Goal: Task Accomplishment & Management: Complete application form

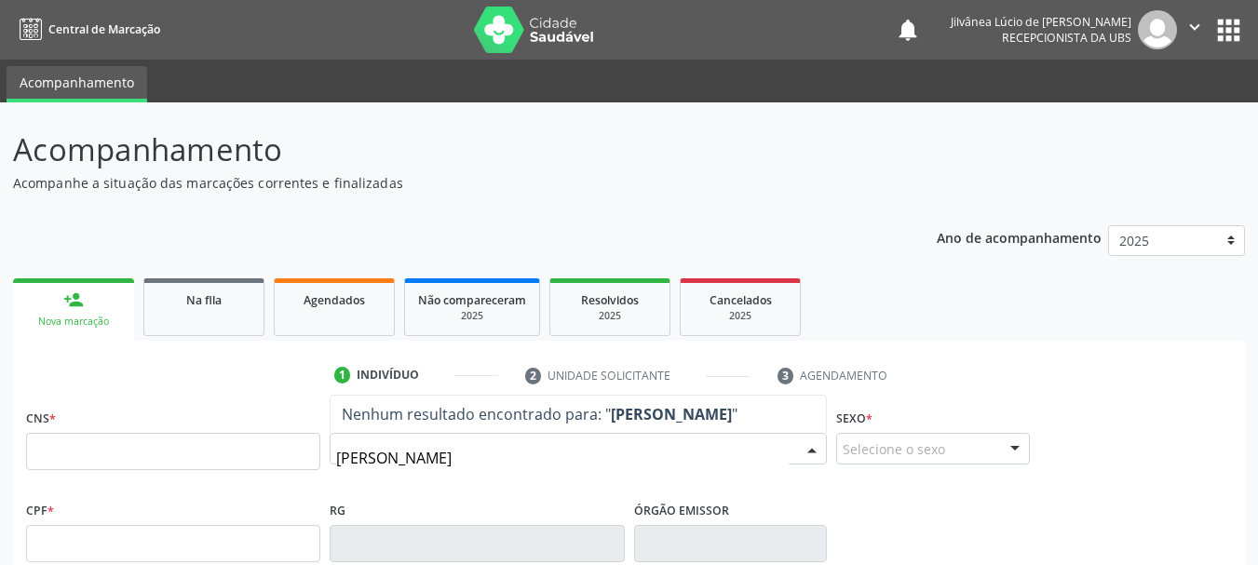
click at [346, 458] on input "[PERSON_NAME]" at bounding box center [562, 458] width 453 height 37
type input "[PERSON_NAME]"
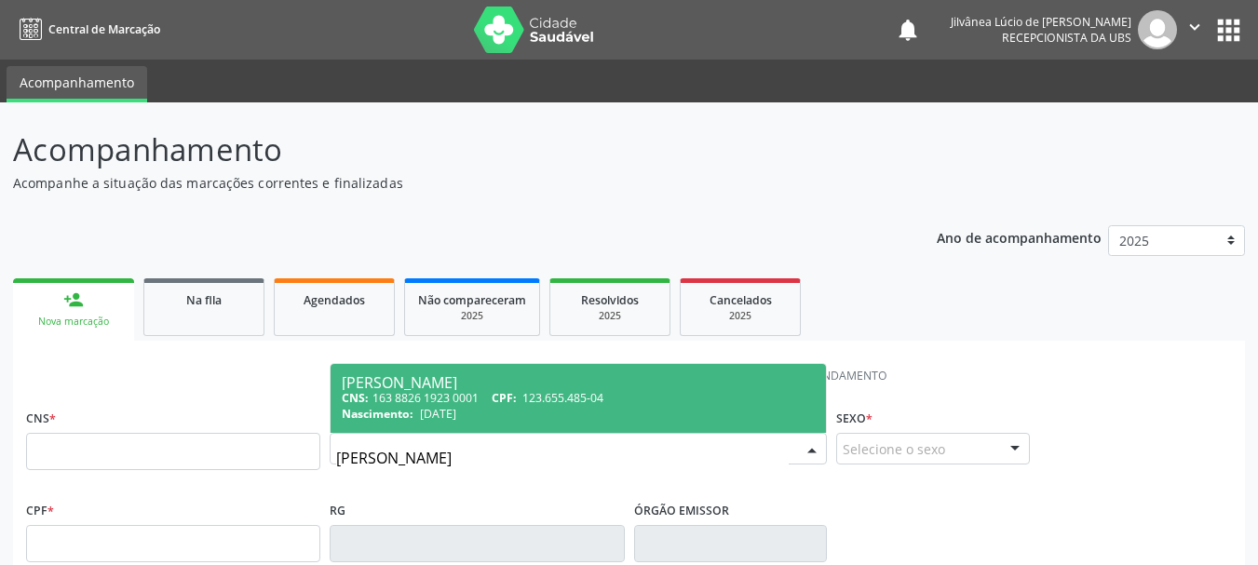
click at [453, 416] on span "[DATE]" at bounding box center [438, 414] width 36 height 16
type input "163 8826 1923 0001"
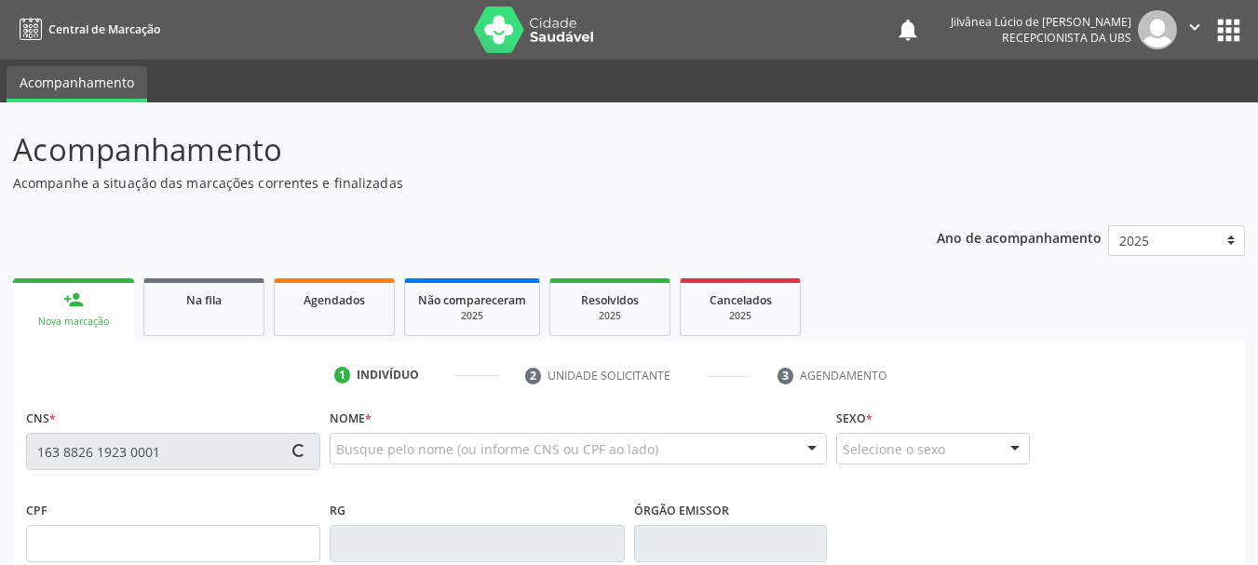
type input "123.655.485-04"
type input "[DATE]"
type input "[PERSON_NAME]"
type input "[PHONE_NUMBER]"
type input "000.490.595-48"
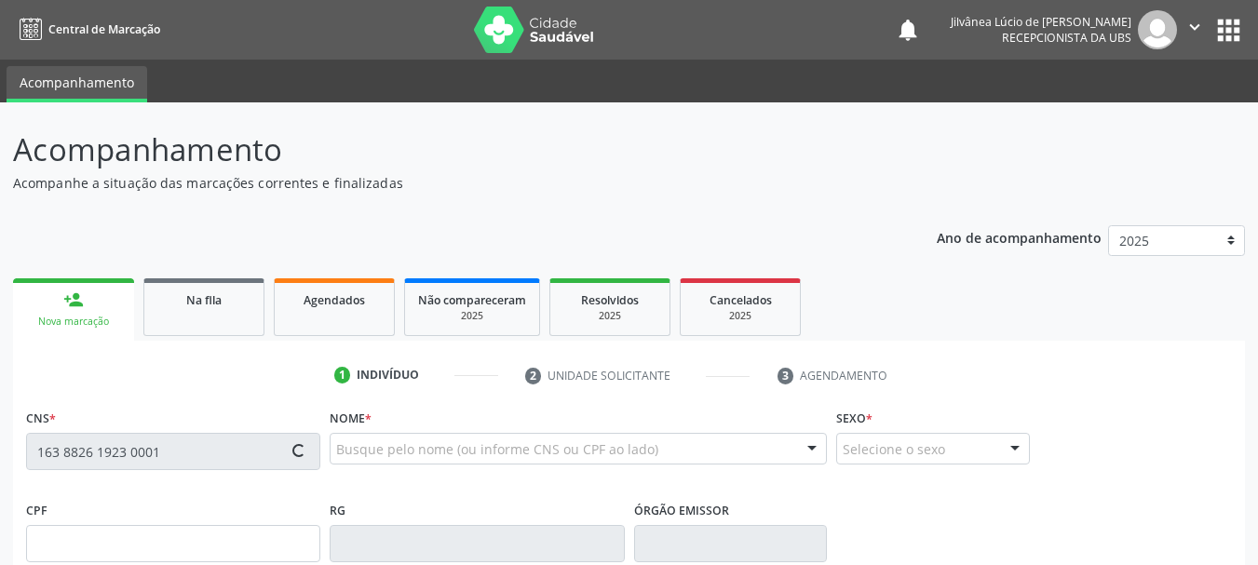
type input "62"
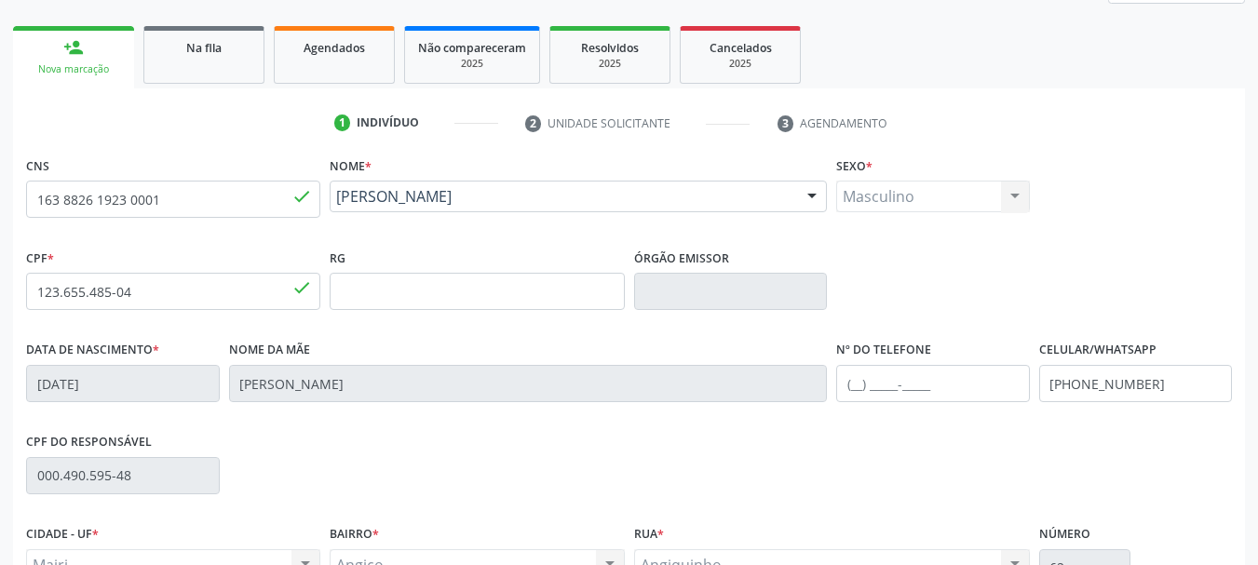
scroll to position [444, 0]
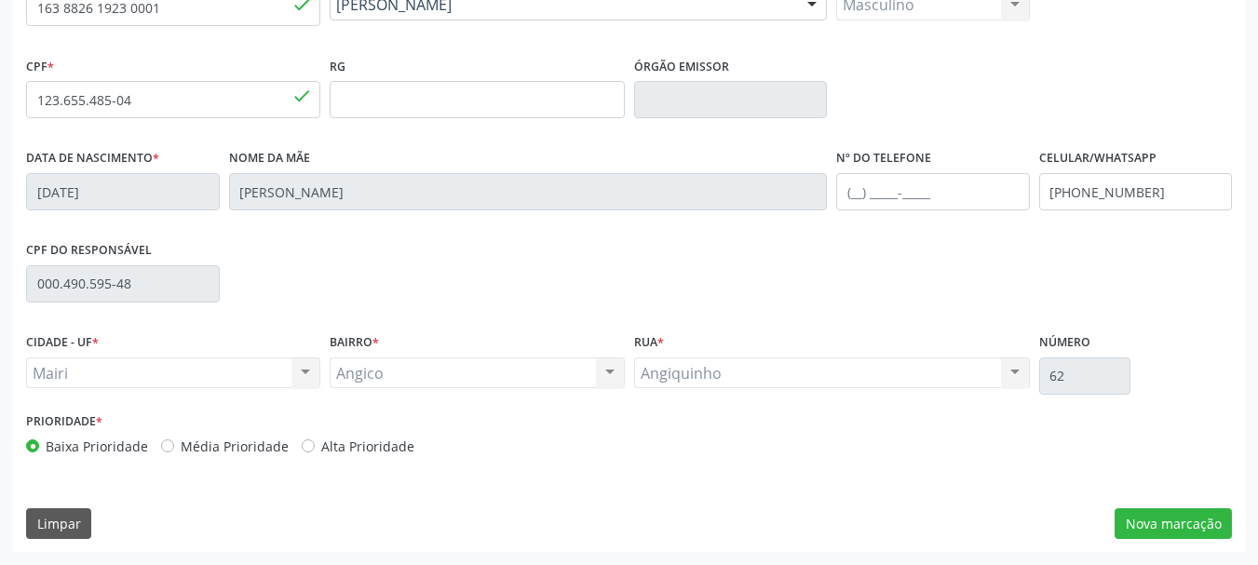
click at [309, 446] on div "Alta Prioridade" at bounding box center [358, 447] width 113 height 20
click at [339, 467] on div "Prioridade * Baixa Prioridade Média Prioridade Alta Prioridade" at bounding box center [325, 438] width 608 height 61
click at [321, 442] on label "Alta Prioridade" at bounding box center [367, 447] width 93 height 20
click at [307, 442] on input "Alta Prioridade" at bounding box center [308, 445] width 13 height 17
radio input "true"
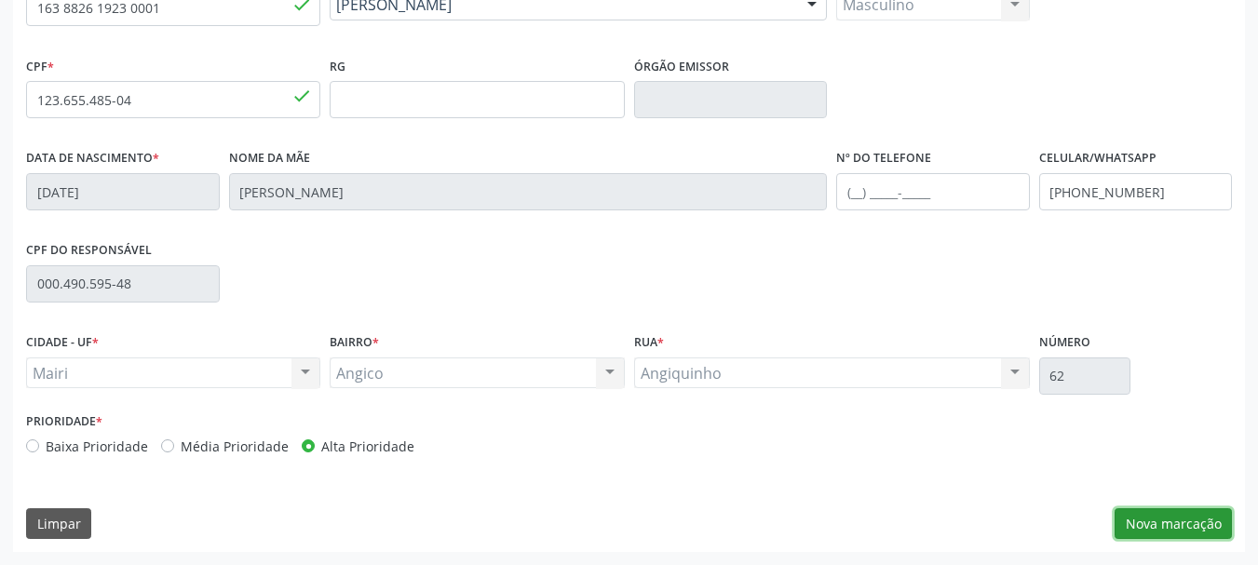
click at [1126, 519] on button "Nova marcação" at bounding box center [1173, 524] width 117 height 32
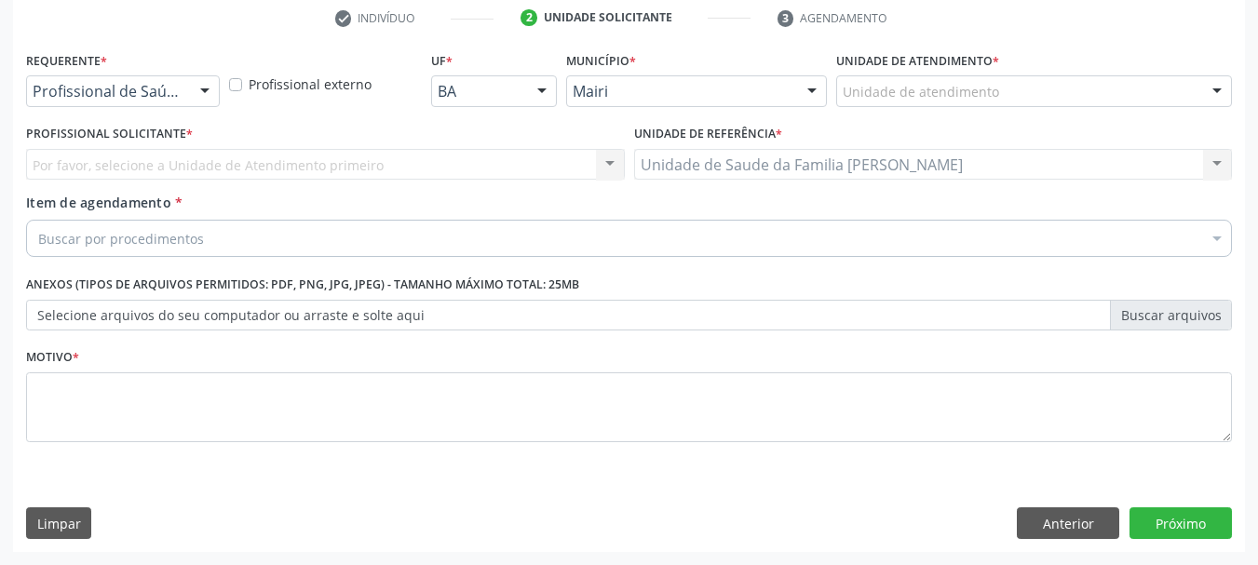
scroll to position [358, 0]
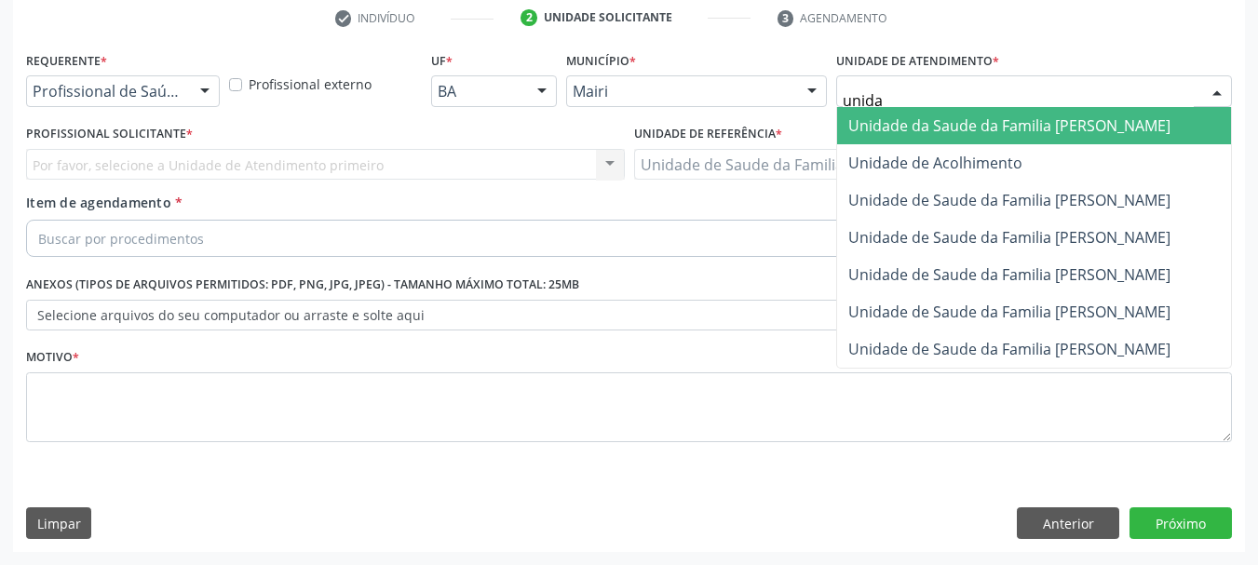
type input "unidad"
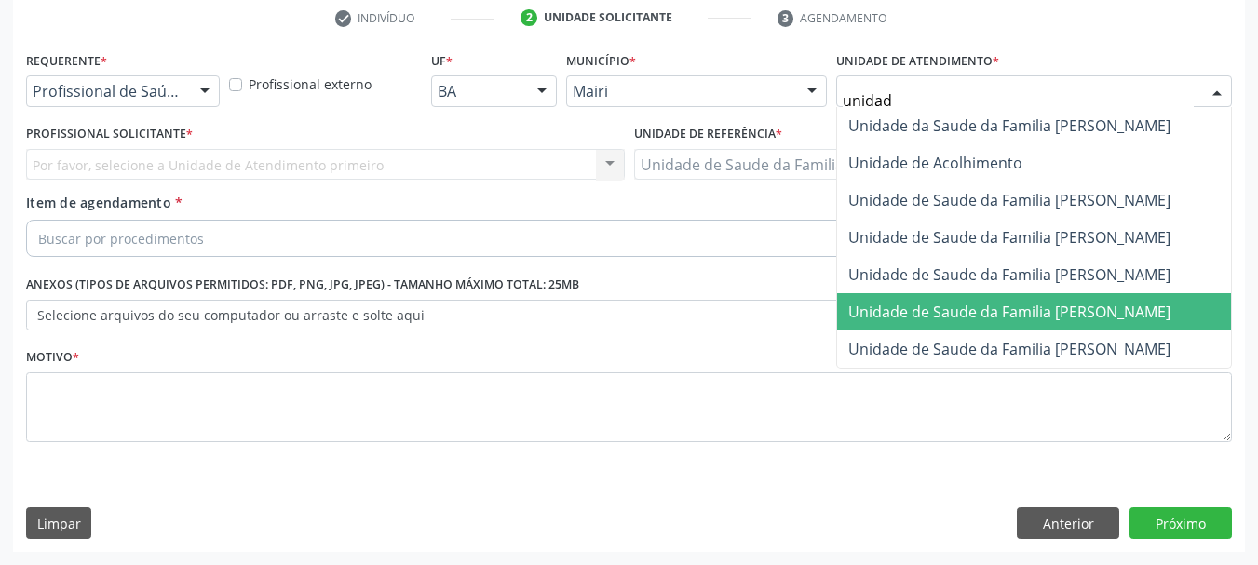
click at [985, 298] on span "Unidade de Saude da Familia [PERSON_NAME]" at bounding box center [1034, 311] width 394 height 37
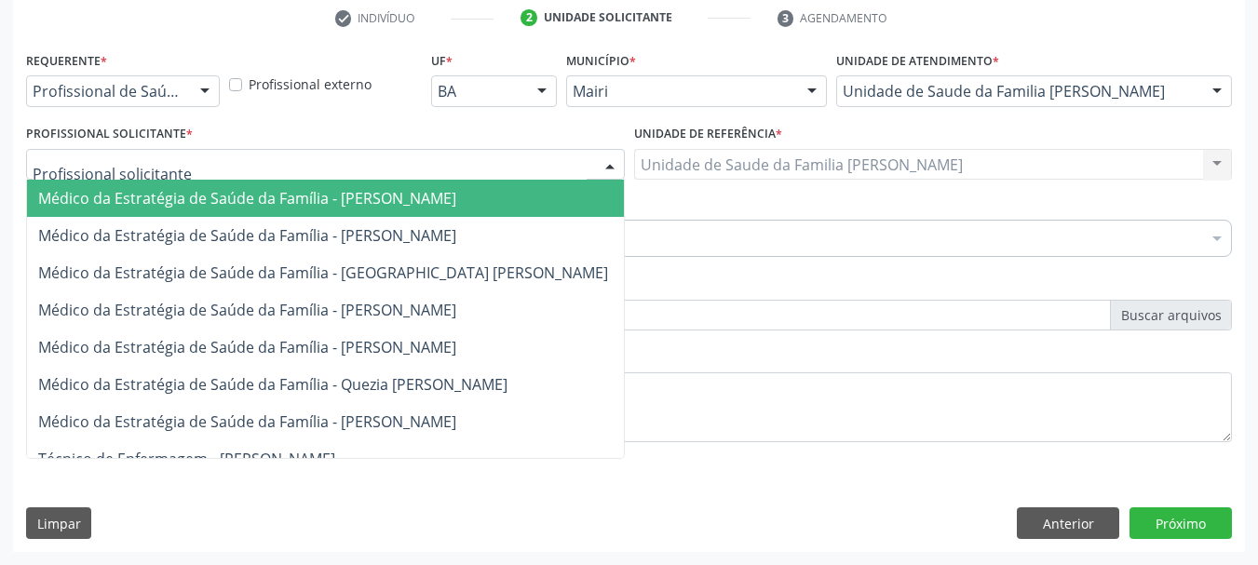
click at [174, 169] on div at bounding box center [325, 165] width 599 height 32
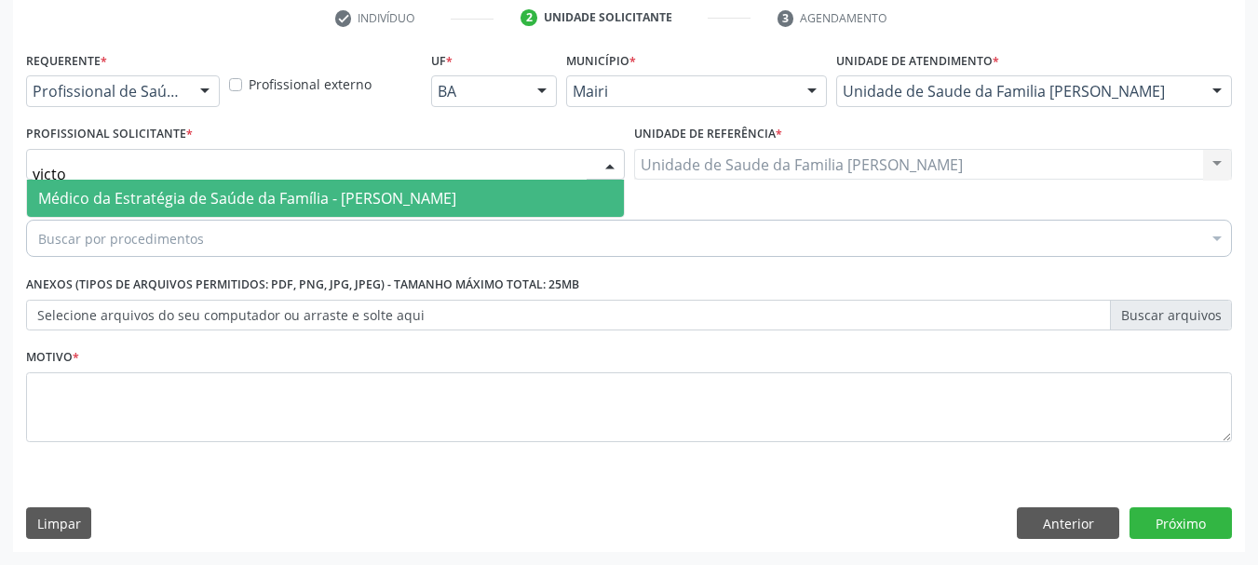
type input "victor"
click at [181, 197] on span "Médico da Estratégia de Saúde da Família - [PERSON_NAME]" at bounding box center [247, 198] width 418 height 20
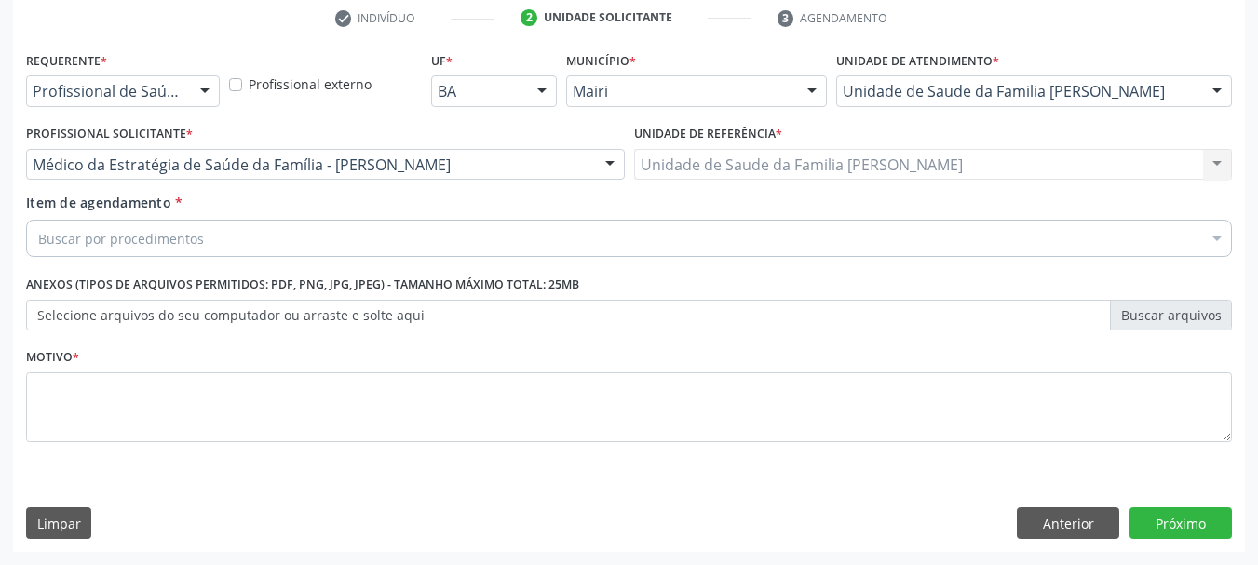
click at [208, 238] on div "Buscar por procedimentos" at bounding box center [629, 238] width 1206 height 37
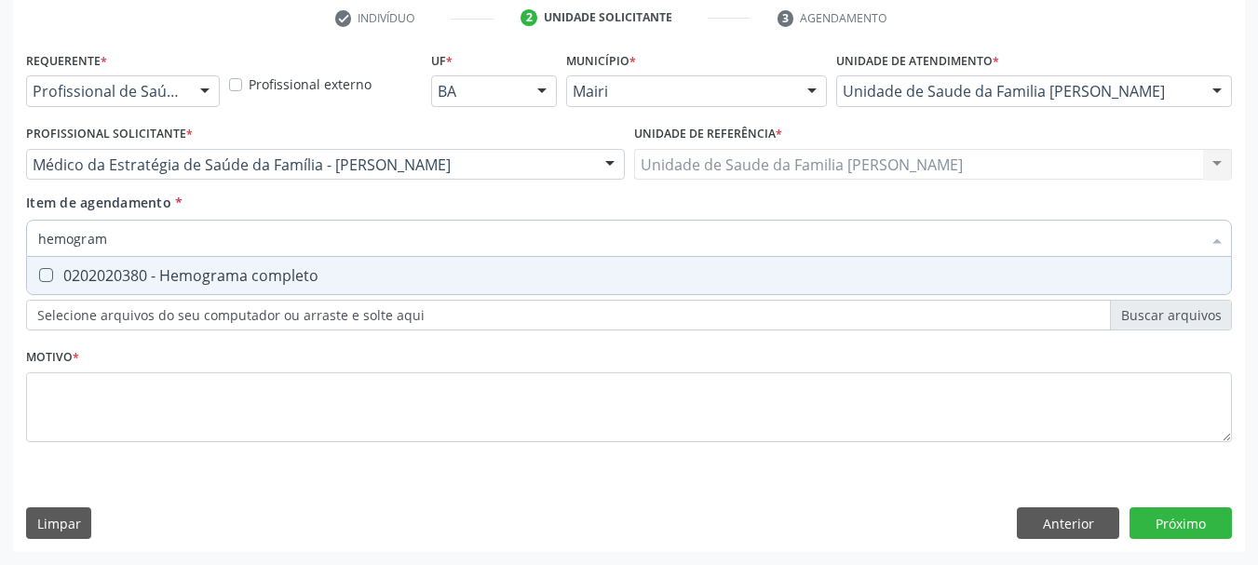
type input "hemograma"
click at [219, 282] on div "0202020380 - Hemograma completo" at bounding box center [629, 275] width 1182 height 15
checkbox completo "true"
drag, startPoint x: 163, startPoint y: 230, endPoint x: 0, endPoint y: 228, distance: 163.0
click at [0, 228] on div "Acompanhamento Acompanhe a situação das marcações correntes e finalizadas Relat…" at bounding box center [629, 155] width 1258 height 820
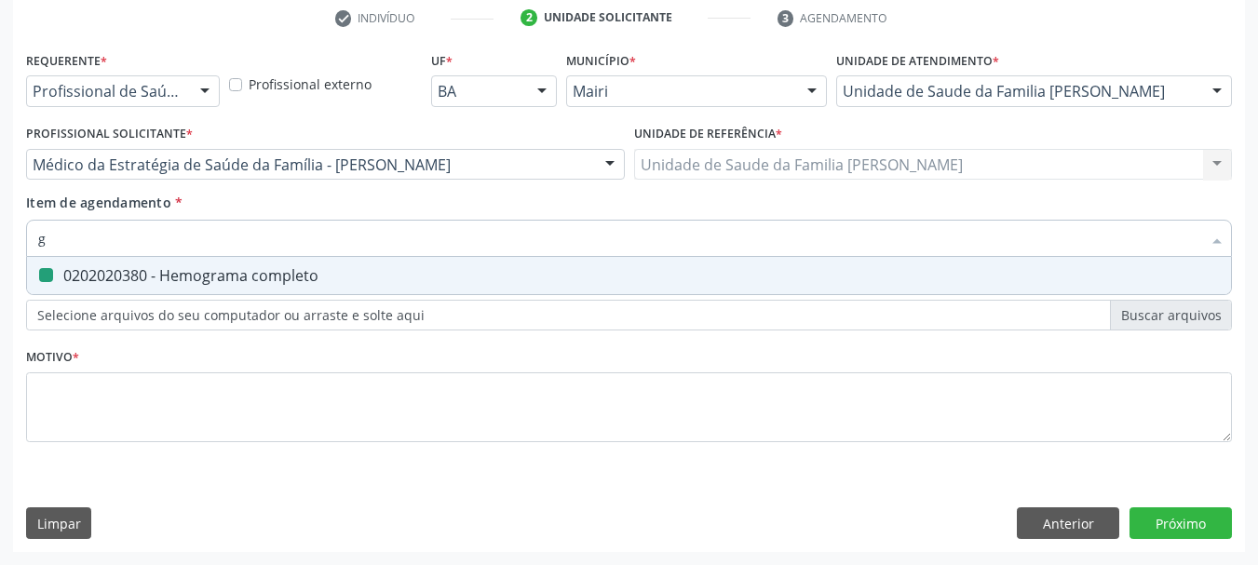
type input "gl"
checkbox completo "false"
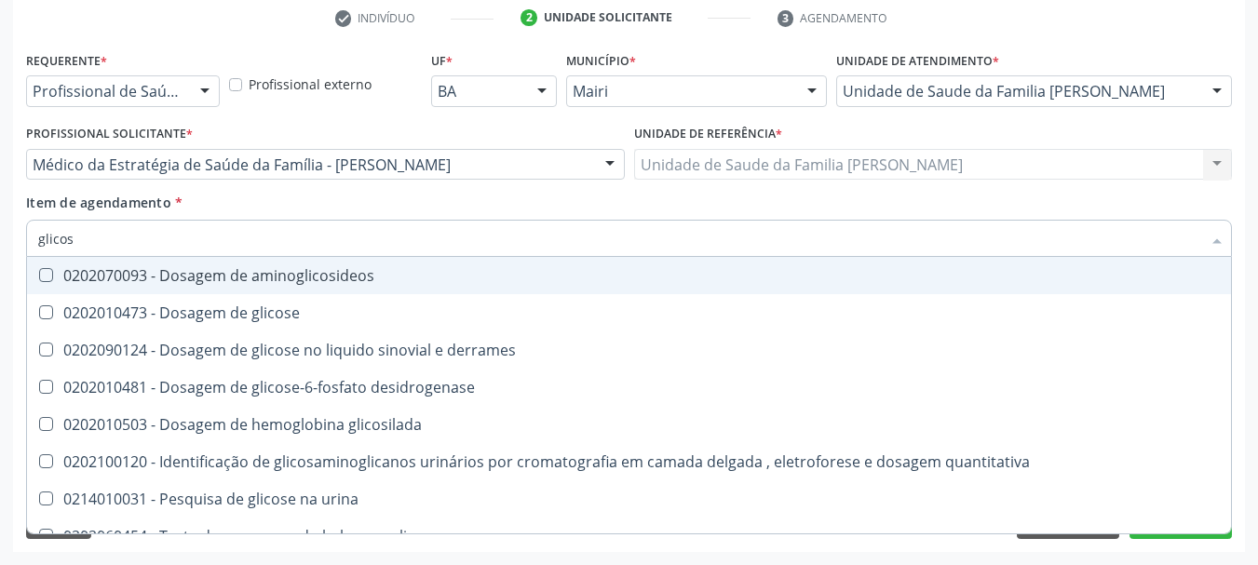
type input "glicose"
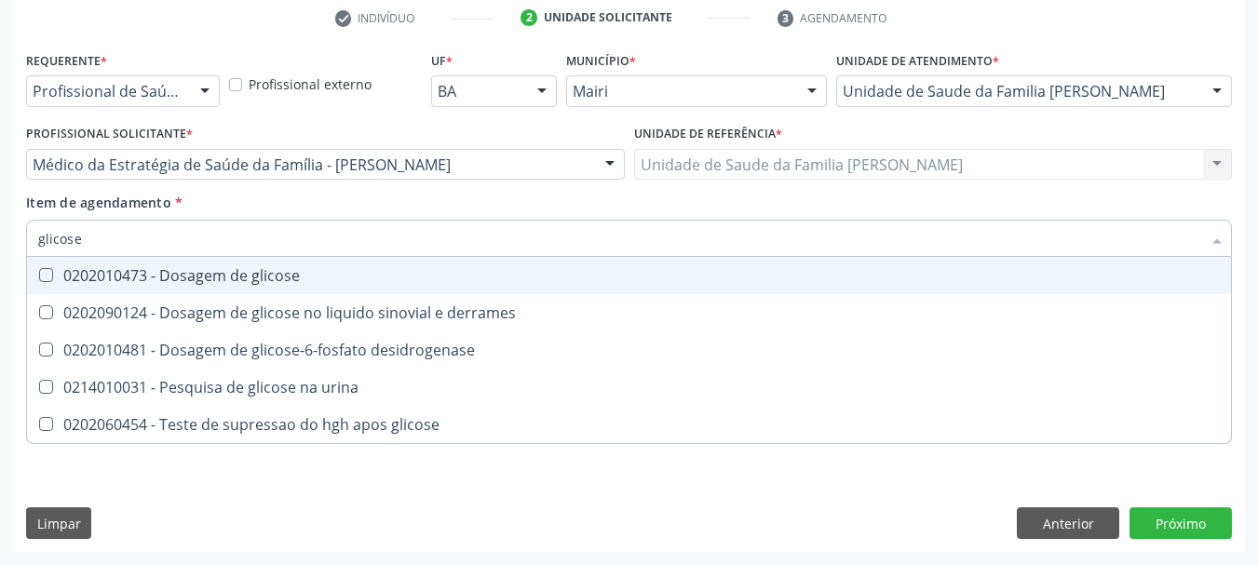
click at [139, 276] on div "0202010473 - Dosagem de glicose" at bounding box center [629, 275] width 1182 height 15
checkbox glicose "true"
drag, startPoint x: 110, startPoint y: 232, endPoint x: 0, endPoint y: 232, distance: 109.9
click at [0, 232] on div "Acompanhamento Acompanhe a situação das marcações correntes e finalizadas Relat…" at bounding box center [629, 155] width 1258 height 820
type input "gl"
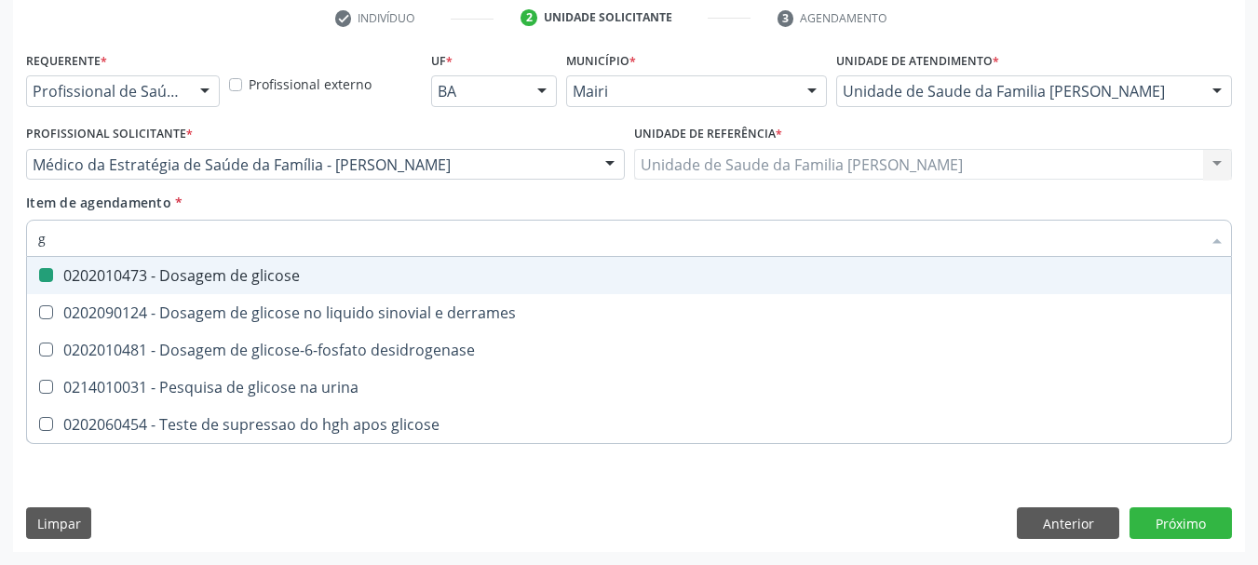
checkbox glicose "false"
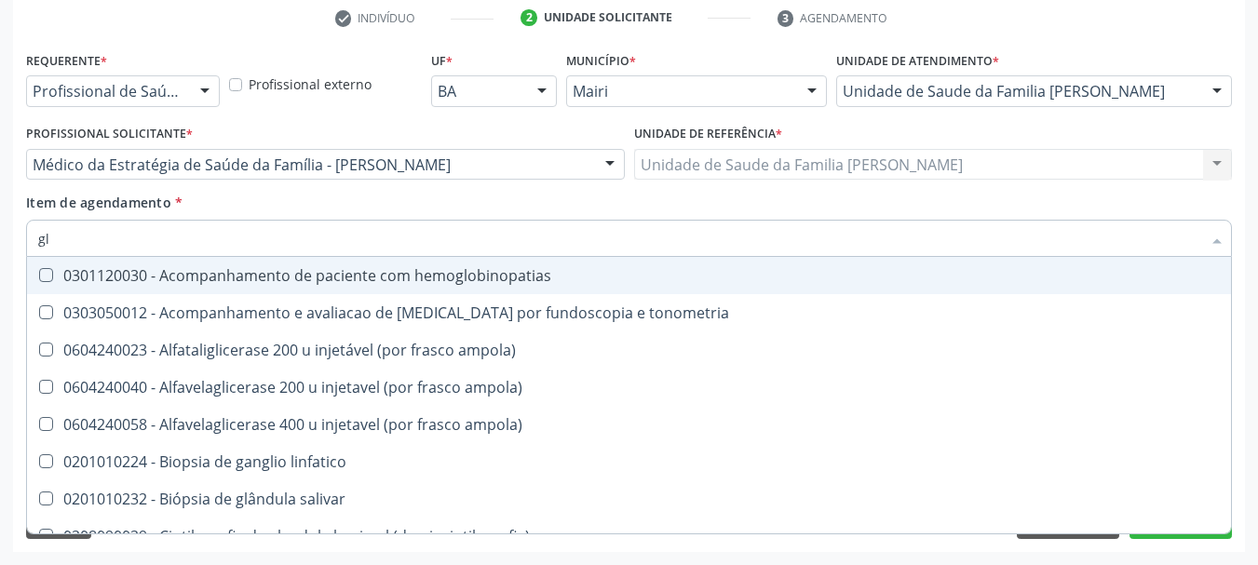
type input "gli"
checkbox campimetria\) "true"
type input "glic"
checkbox glenoidal "true"
checkbox campimetria\) "false"
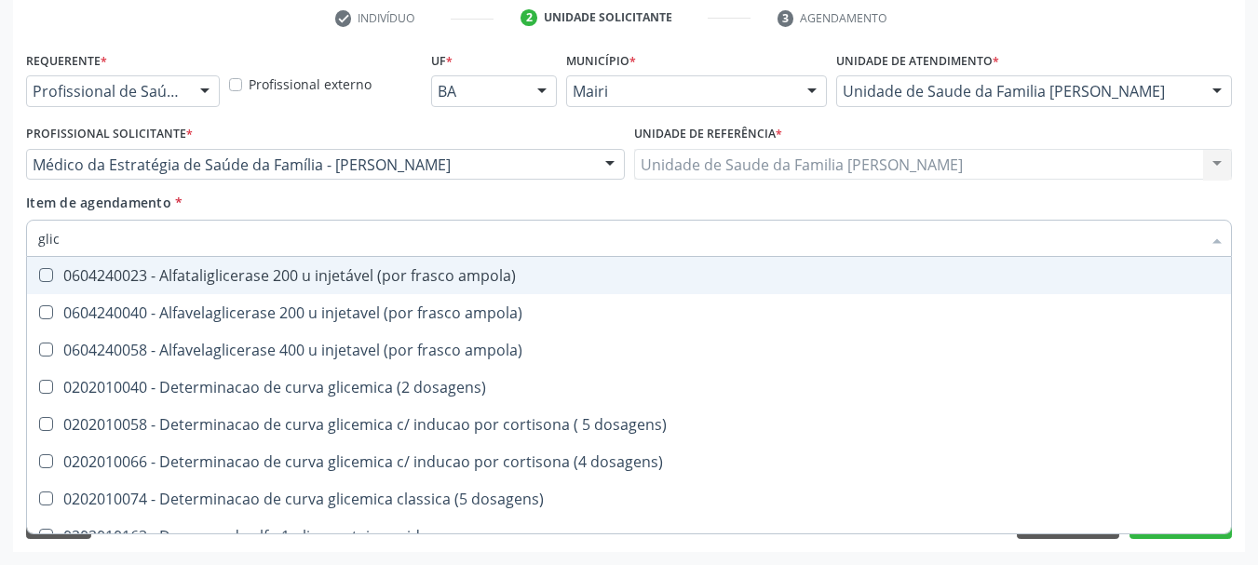
type input "glico"
checkbox ampola\) "true"
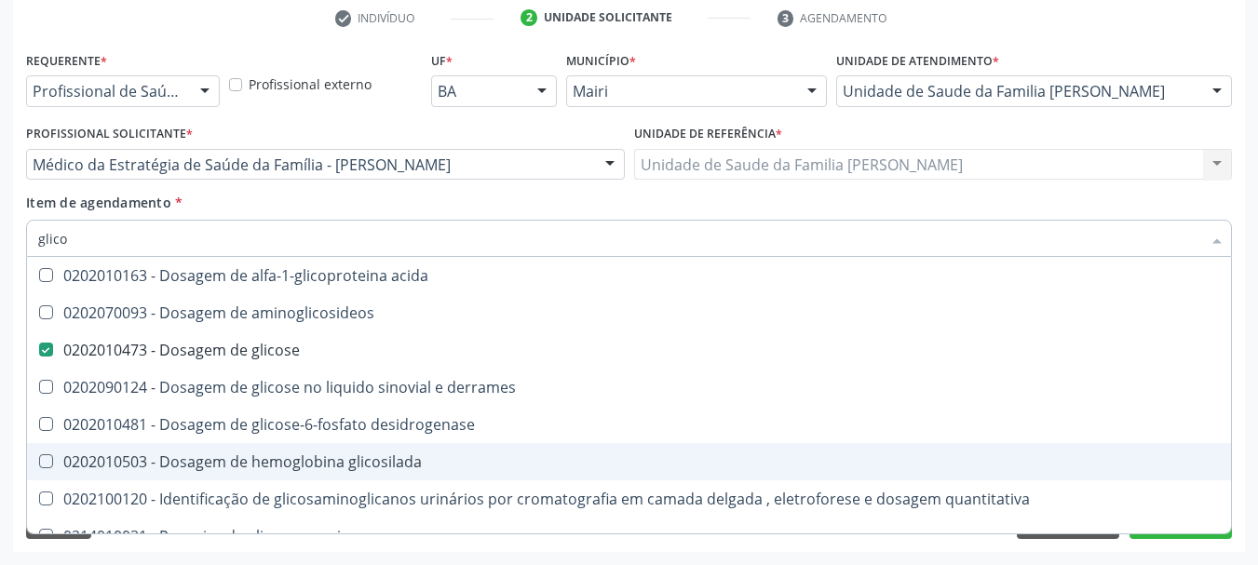
click at [111, 469] on div "0202010503 - Dosagem de hemoglobina glicosilada" at bounding box center [629, 461] width 1182 height 15
checkbox glicosilada "true"
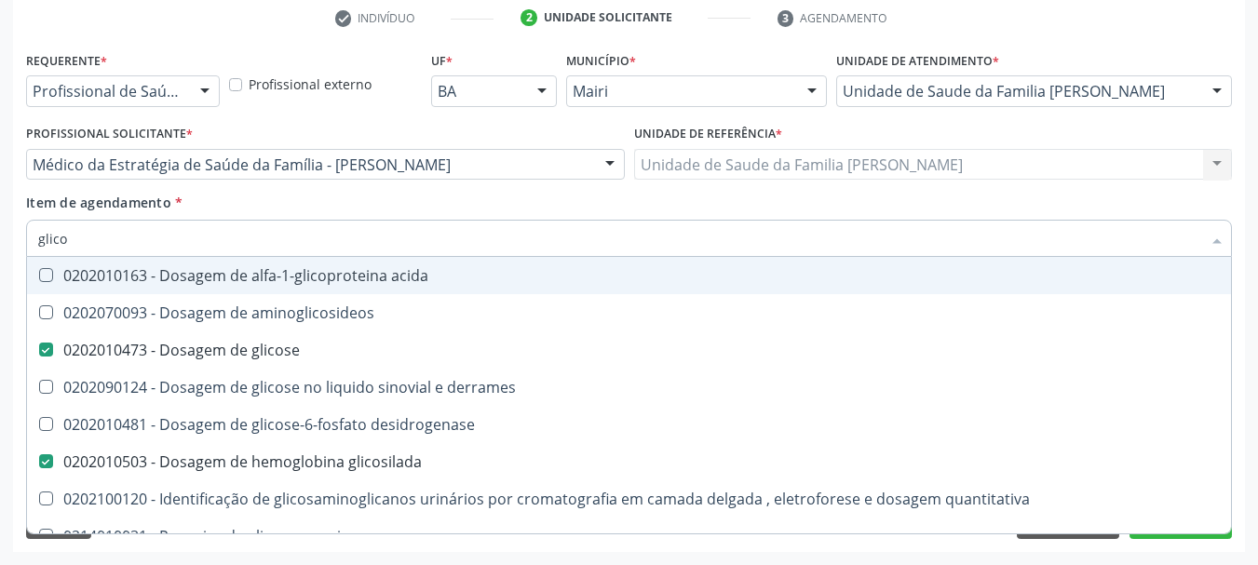
drag, startPoint x: 89, startPoint y: 247, endPoint x: 0, endPoint y: 241, distance: 89.6
click at [0, 241] on div "Acompanhamento Acompanhe a situação das marcações correntes e finalizadas Relat…" at bounding box center [629, 155] width 1258 height 820
type input "ur"
checkbox glicose "false"
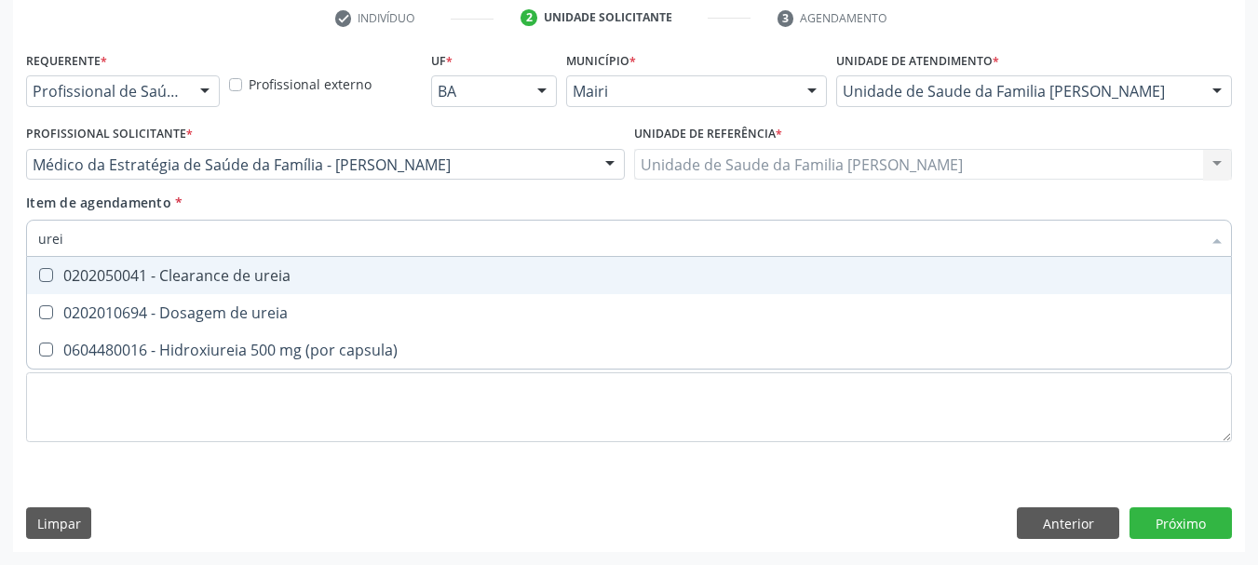
type input "ureia"
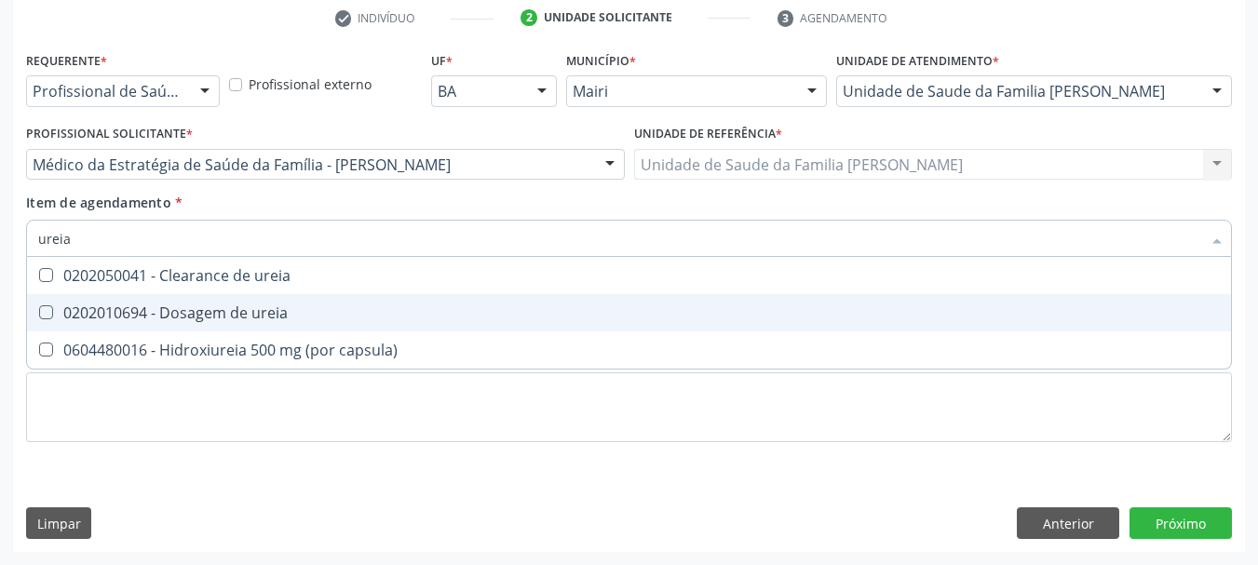
click at [106, 320] on div "0202010694 - Dosagem de ureia" at bounding box center [629, 312] width 1182 height 15
checkbox ureia "true"
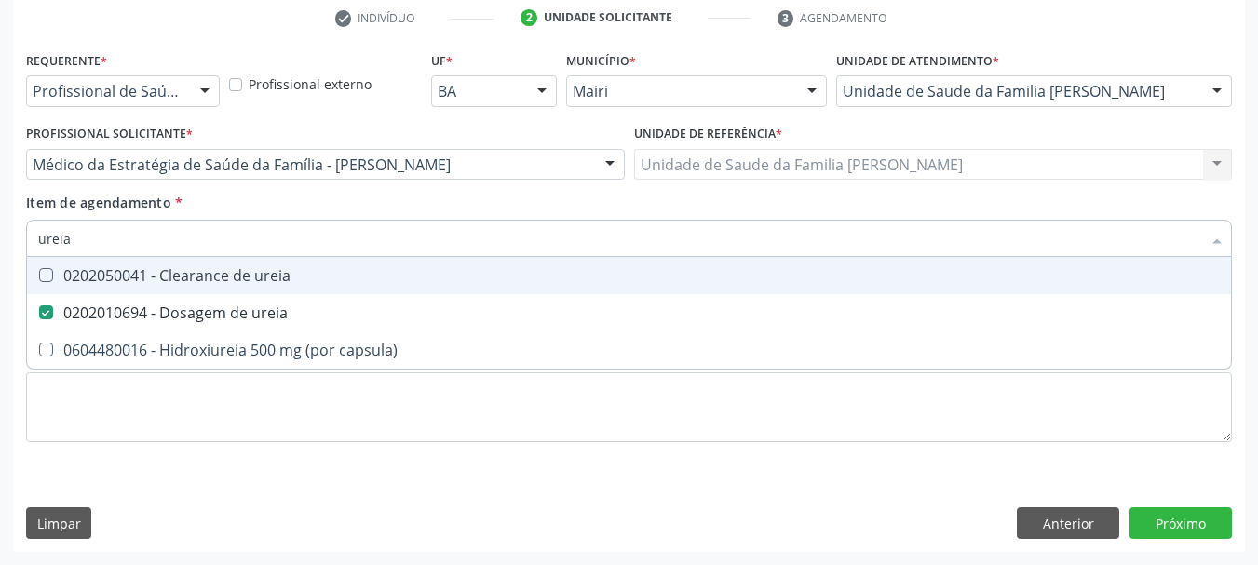
drag, startPoint x: 85, startPoint y: 241, endPoint x: 0, endPoint y: 244, distance: 84.8
click at [0, 244] on div "Acompanhamento Acompanhe a situação das marcações correntes e finalizadas Relat…" at bounding box center [629, 155] width 1258 height 820
type input "cr"
checkbox ureia "false"
type input "creatinin"
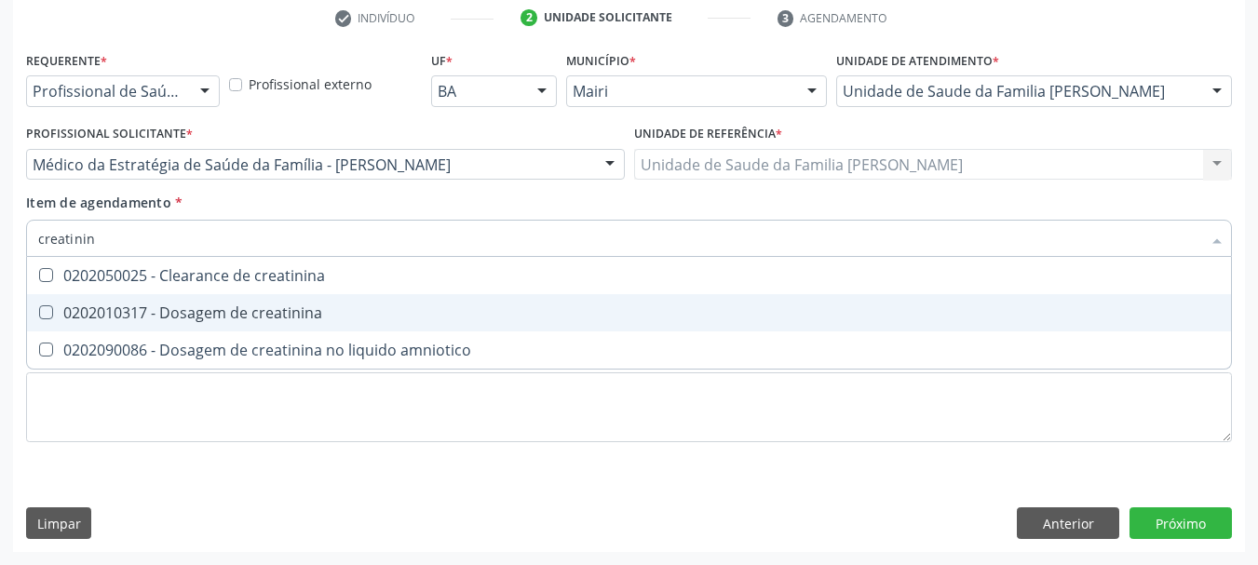
click at [53, 314] on div "0202010317 - Dosagem de creatinina" at bounding box center [629, 312] width 1182 height 15
checkbox creatinina "true"
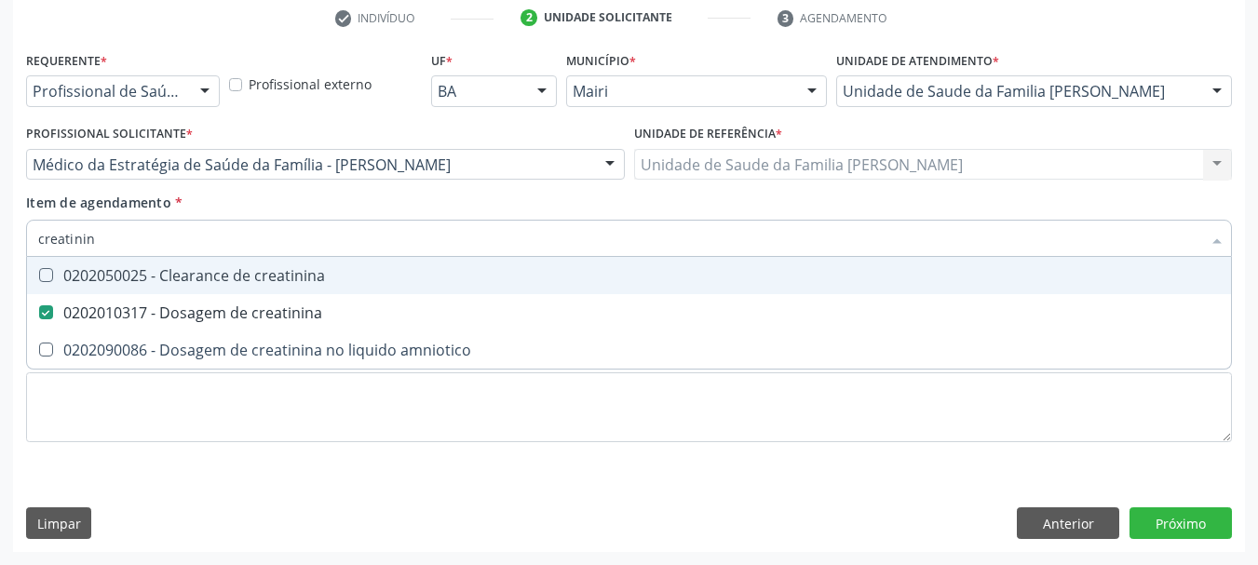
drag, startPoint x: 120, startPoint y: 232, endPoint x: 8, endPoint y: 243, distance: 112.3
click at [9, 243] on div "Acompanhamento Acompanhe a situação das marcações correntes e finalizadas Relat…" at bounding box center [629, 155] width 1258 height 820
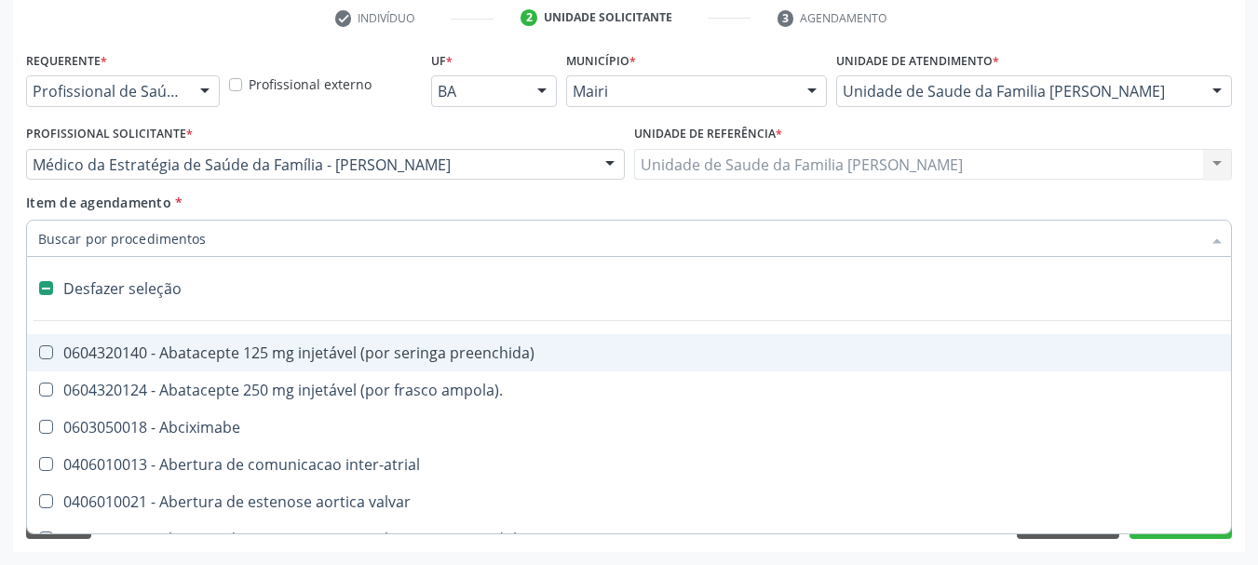
click at [7, 323] on div "Acompanhamento Acompanhe a situação das marcações correntes e finalizadas Relat…" at bounding box center [629, 155] width 1258 height 820
checkbox ampola\)\ "true"
checkbox Abciximabe "true"
checkbox inter-atrial "true"
checkbox valvar "true"
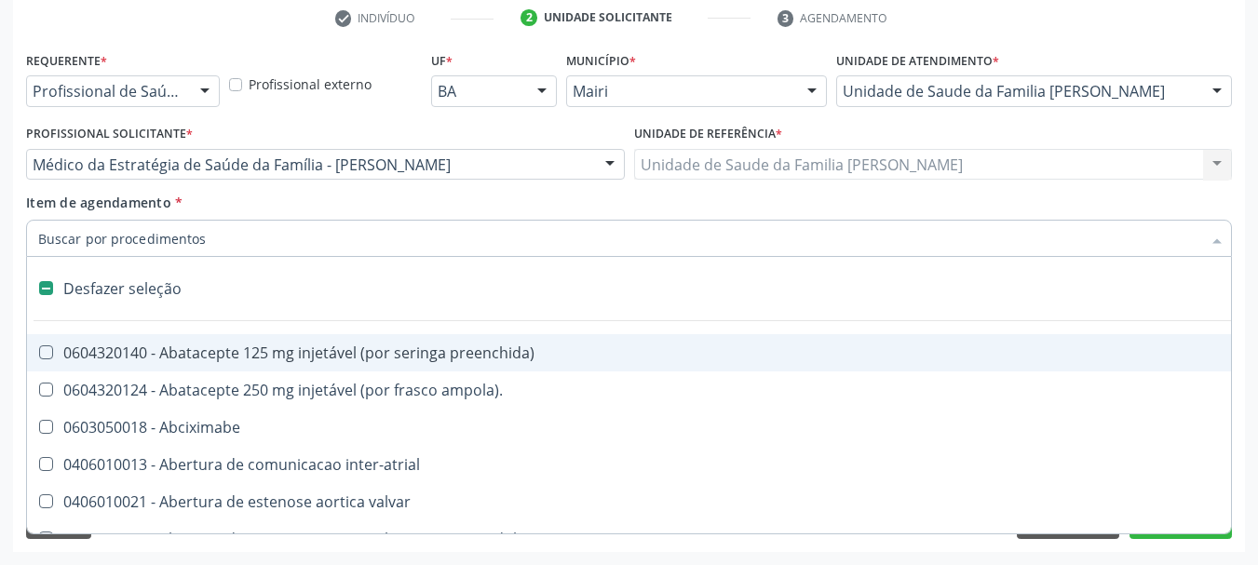
checkbox adolescente\) "true"
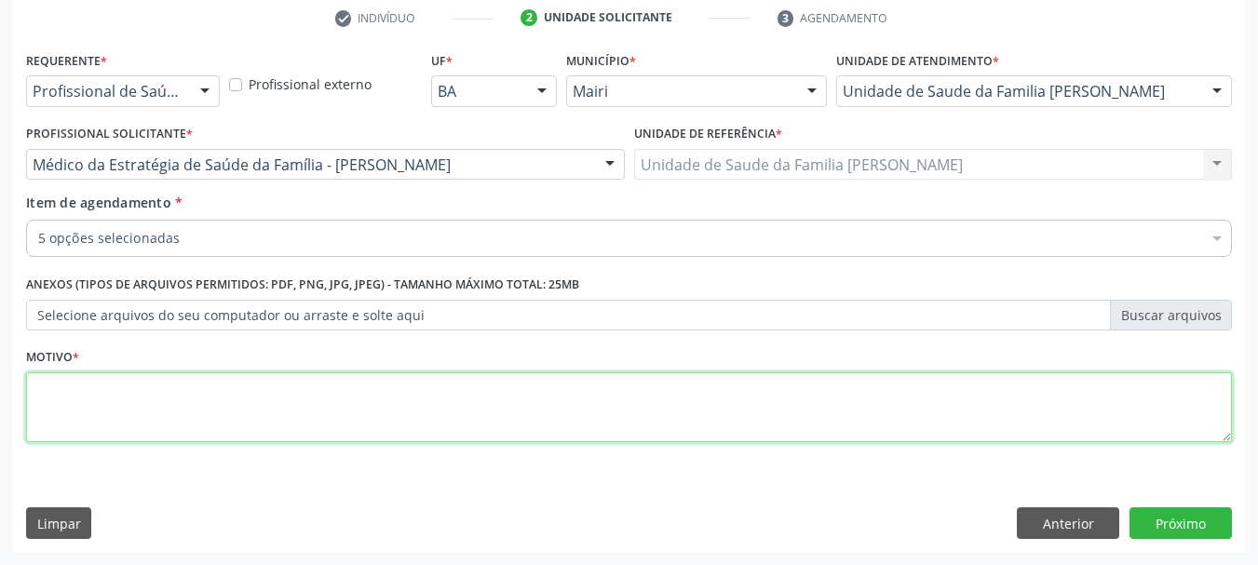
click at [70, 411] on textarea at bounding box center [629, 408] width 1206 height 71
type textarea "PAC"
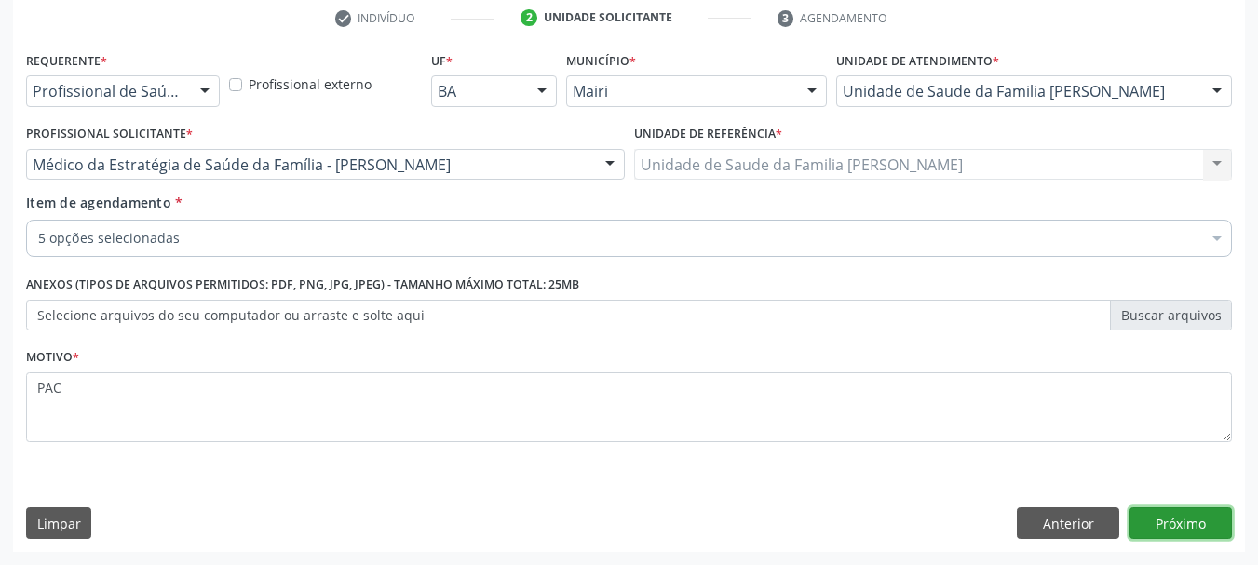
click at [1169, 520] on button "Próximo" at bounding box center [1181, 524] width 102 height 32
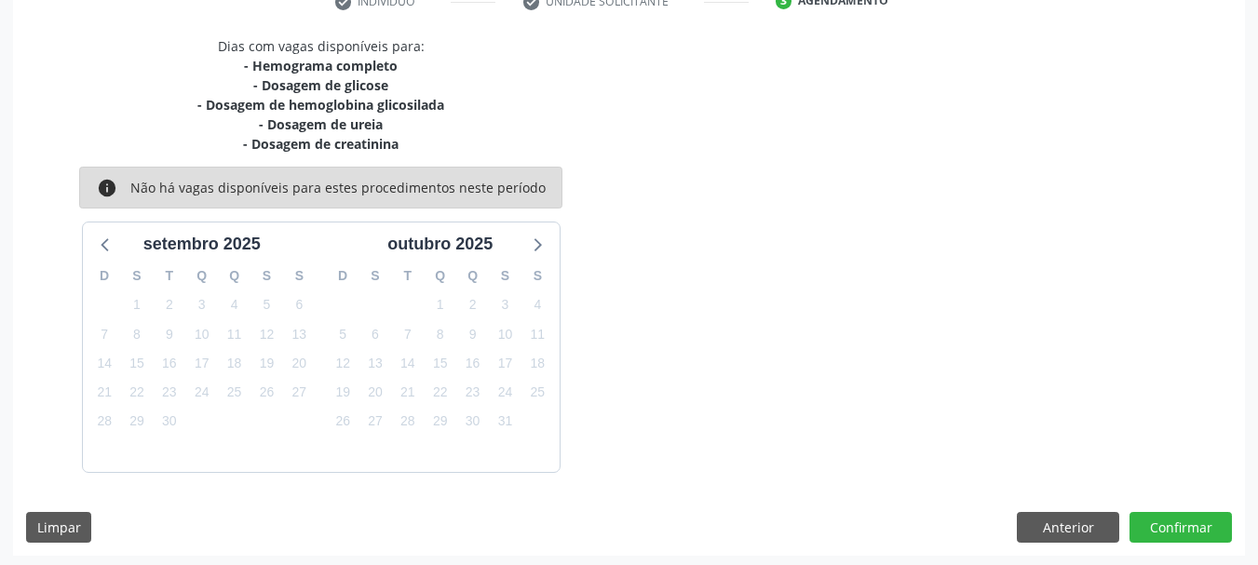
scroll to position [378, 0]
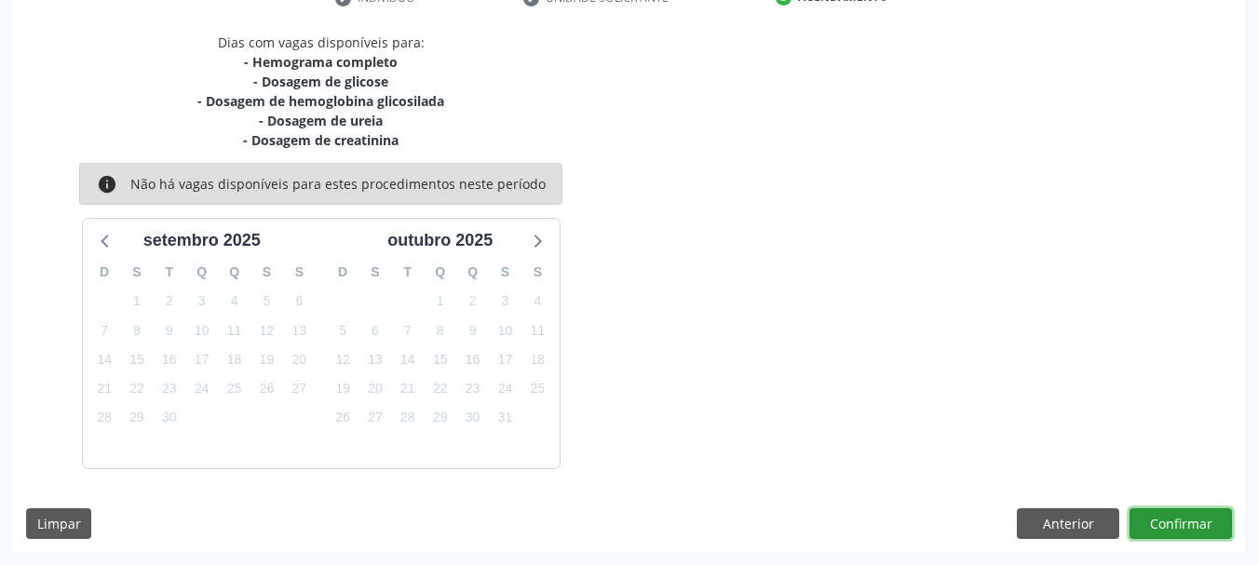
click at [1191, 532] on button "Confirmar" at bounding box center [1181, 524] width 102 height 32
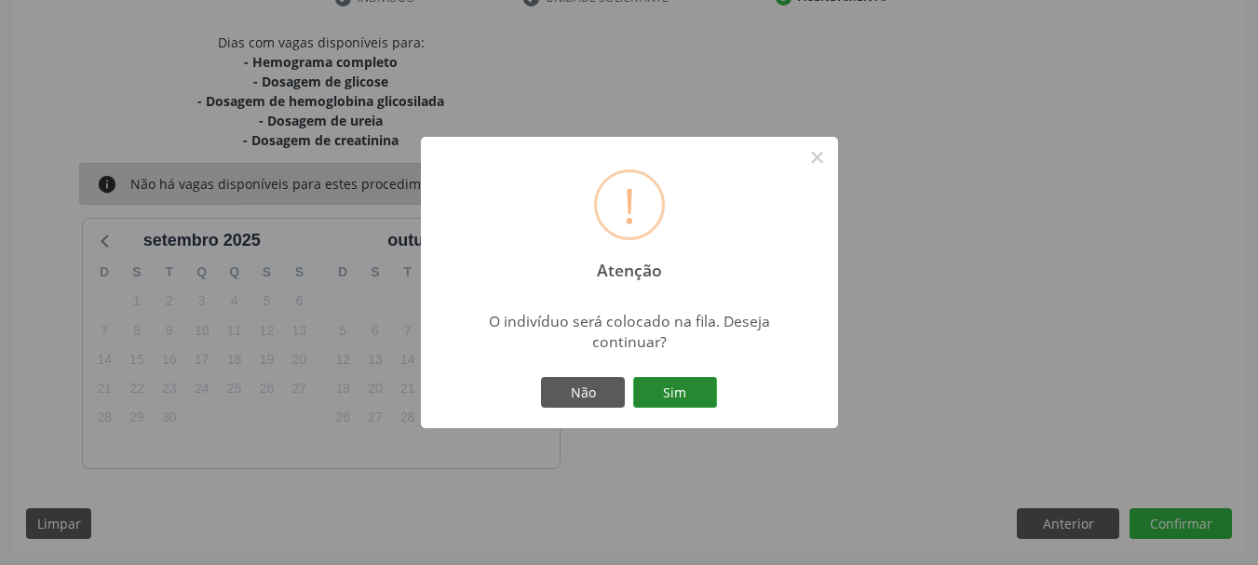
click at [674, 394] on button "Sim" at bounding box center [675, 393] width 84 height 32
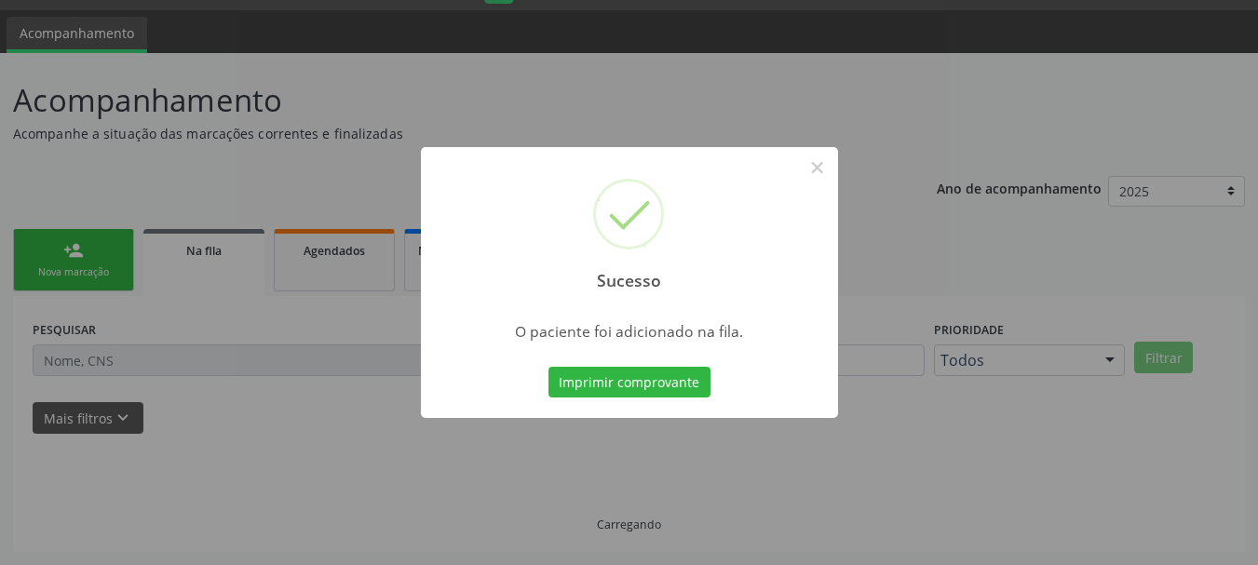
scroll to position [49, 0]
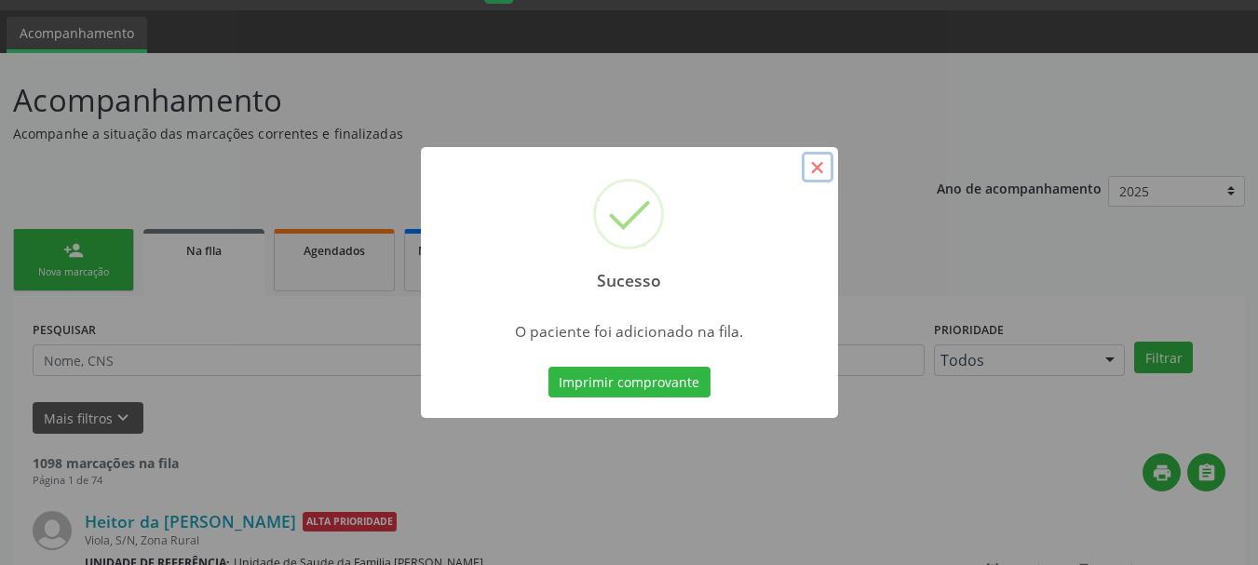
click at [810, 162] on button "×" at bounding box center [818, 168] width 32 height 32
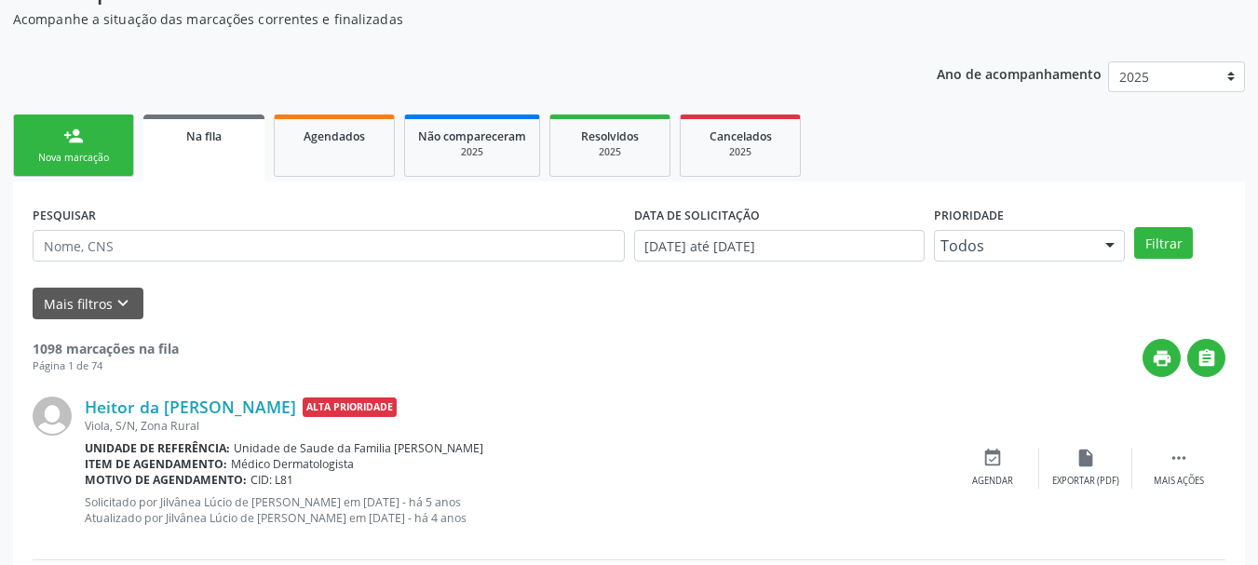
scroll to position [0, 0]
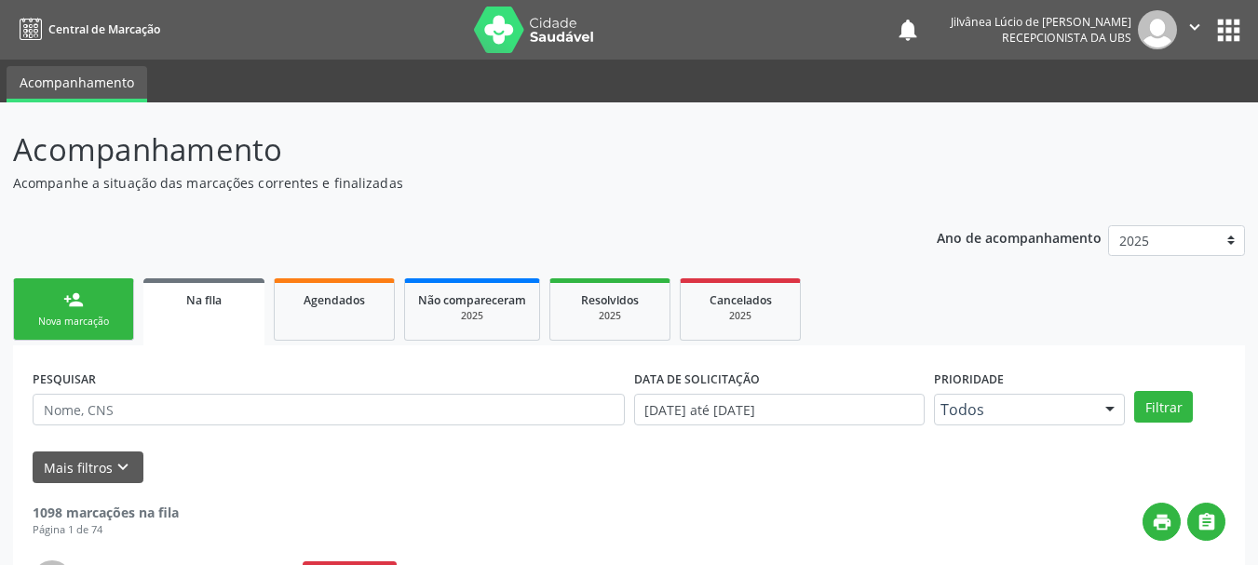
click at [86, 311] on link "person_add Nova marcação" at bounding box center [73, 309] width 121 height 62
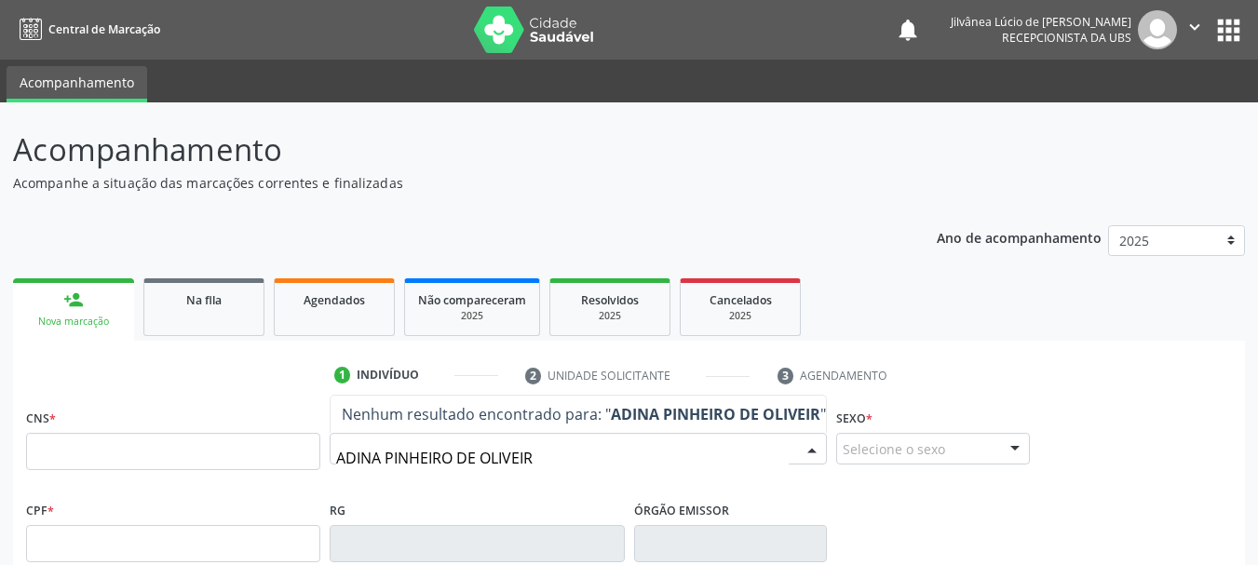
type input "[PERSON_NAME]"
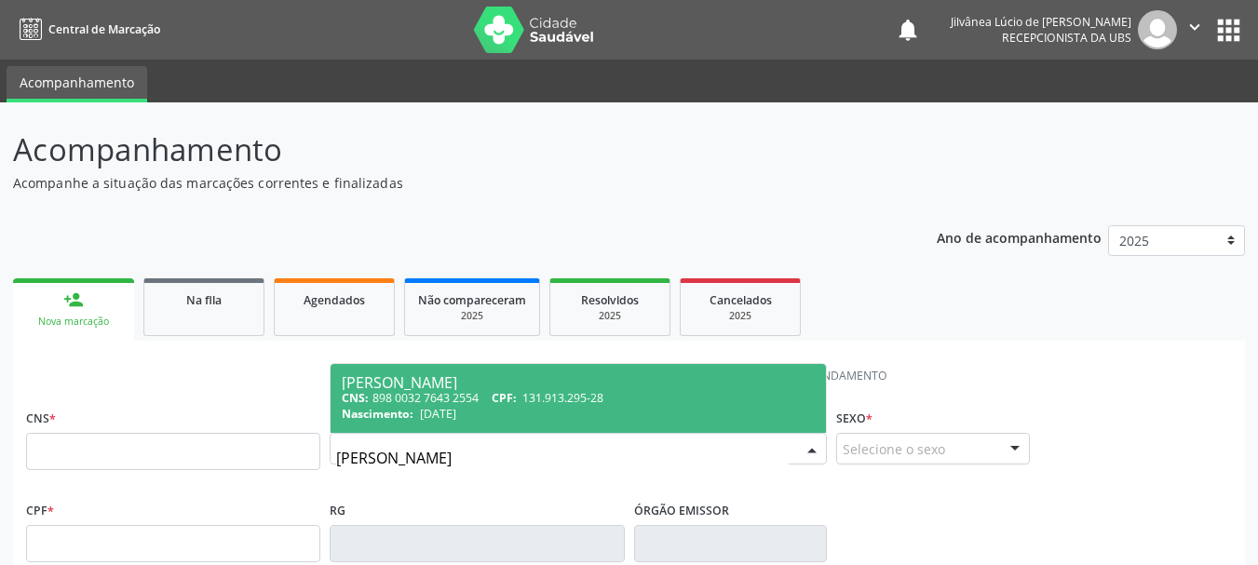
click at [531, 413] on div "Nascimento: [DATE]" at bounding box center [578, 414] width 473 height 16
type input "898 0032 7643 2554"
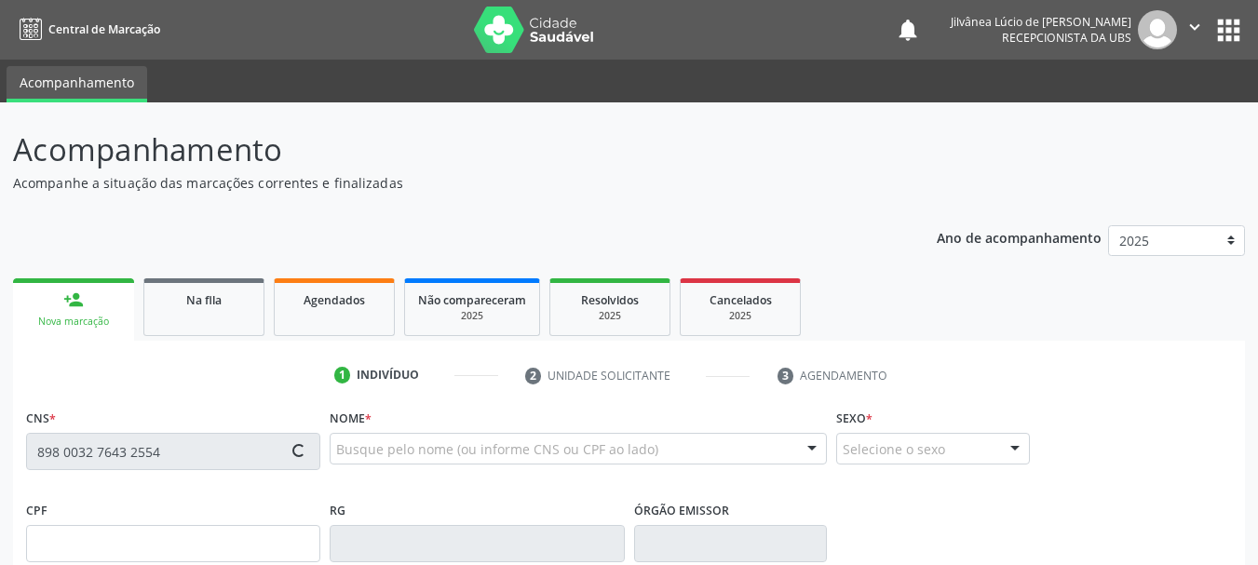
type input "[DATE]"
type input "[PERSON_NAME]"
type input "[PHONE_NUMBER]"
type input "045.538.905-50"
type input "S/N"
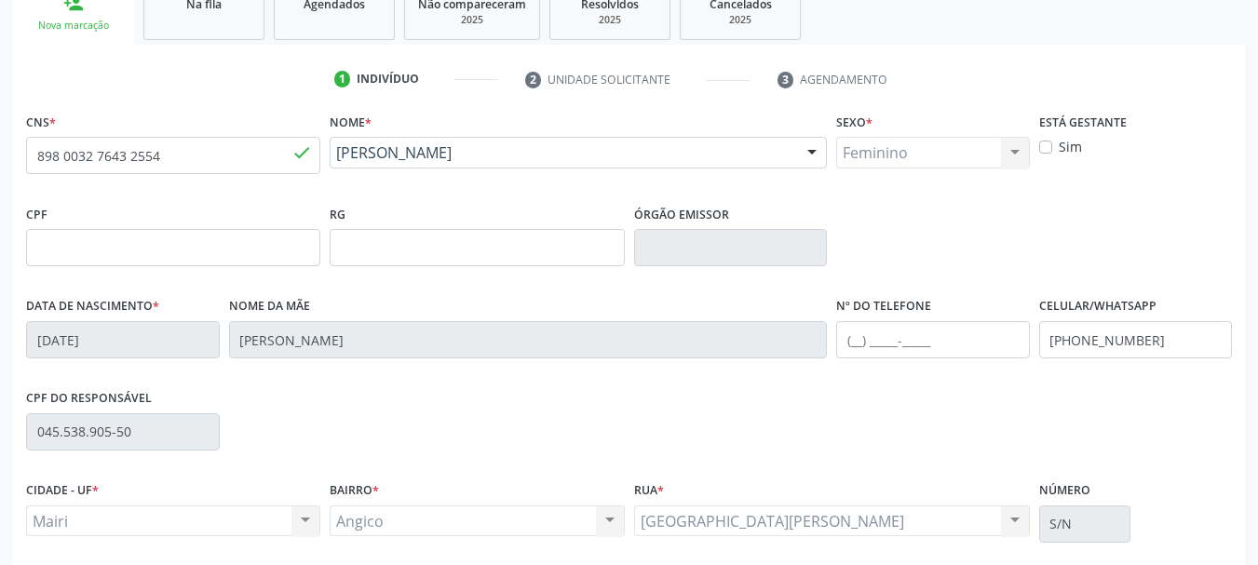
scroll to position [444, 0]
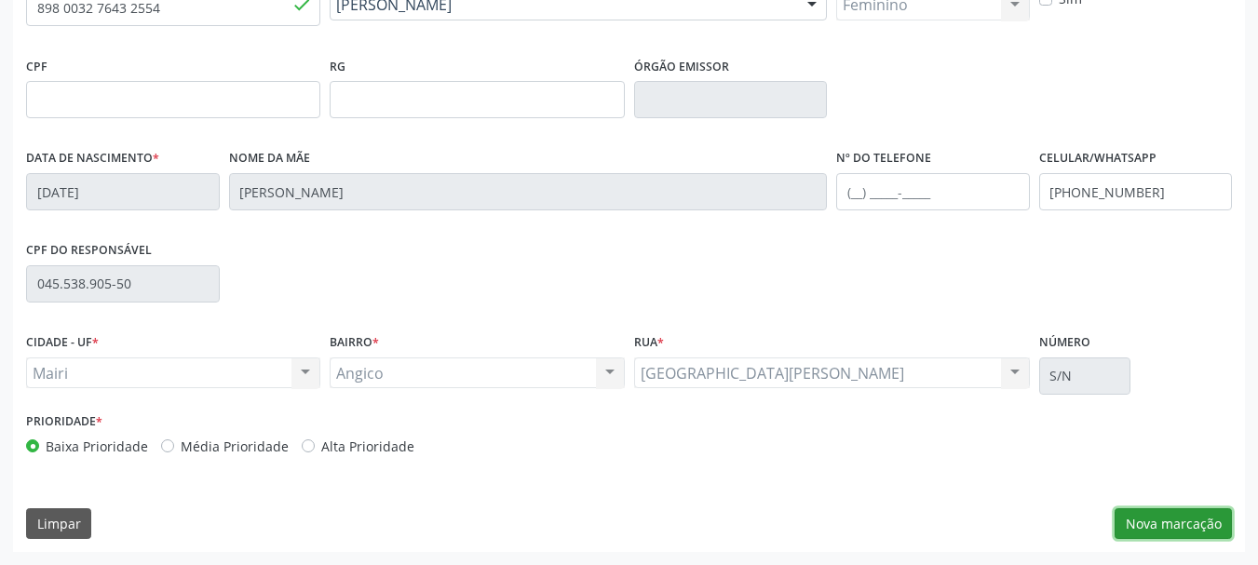
click at [1160, 529] on button "Nova marcação" at bounding box center [1173, 524] width 117 height 32
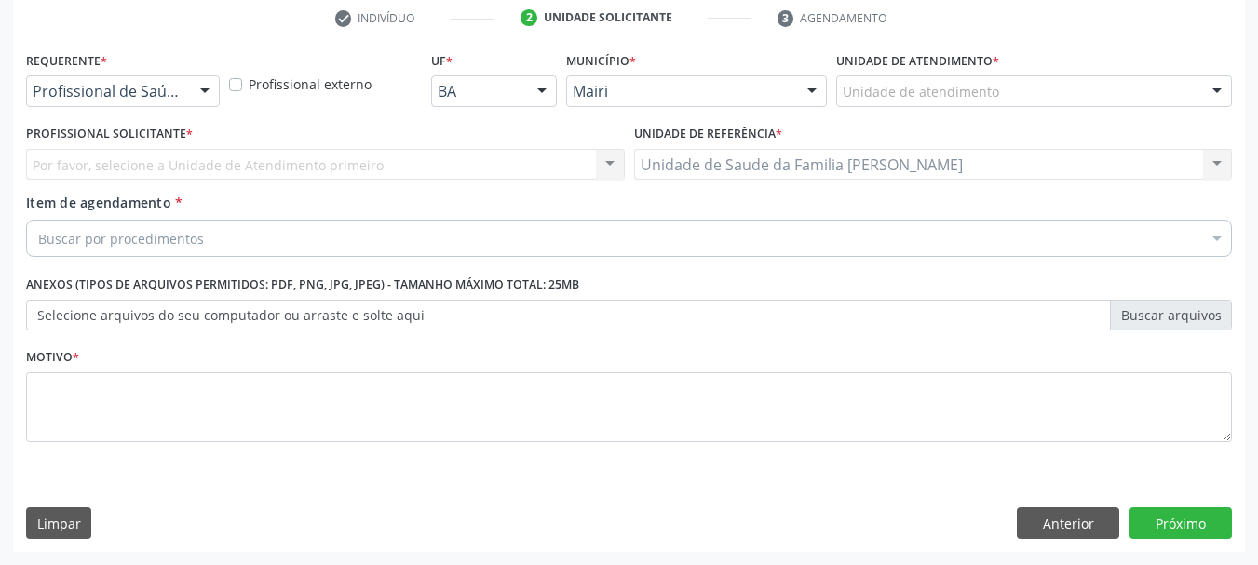
click at [884, 104] on div "Unidade de atendimento" at bounding box center [1034, 91] width 396 height 32
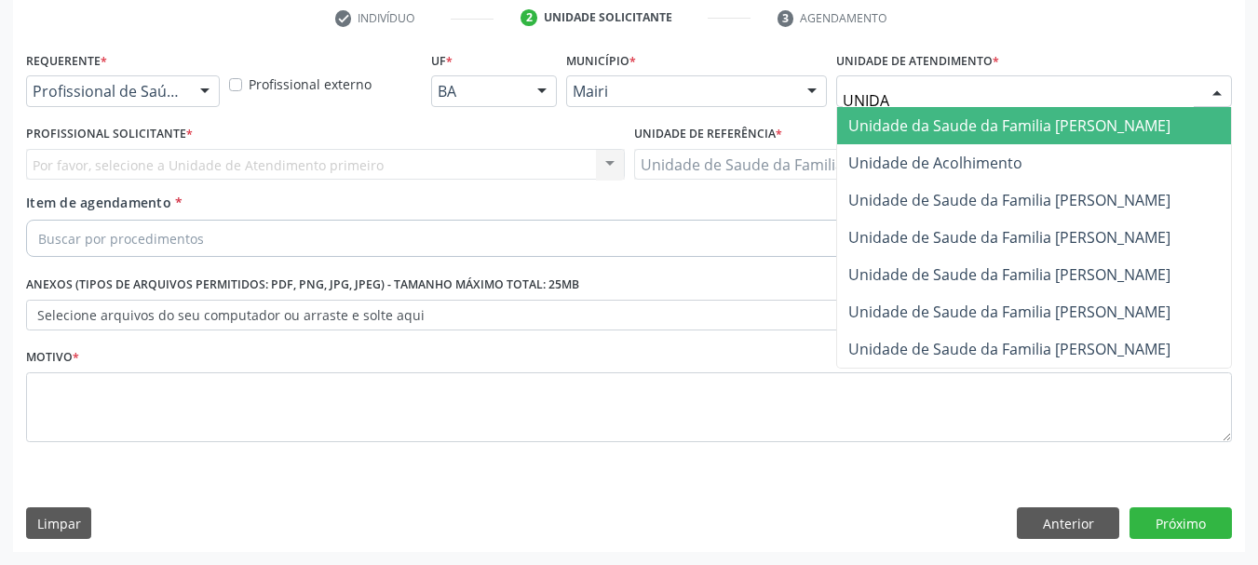
type input "UNIDAD"
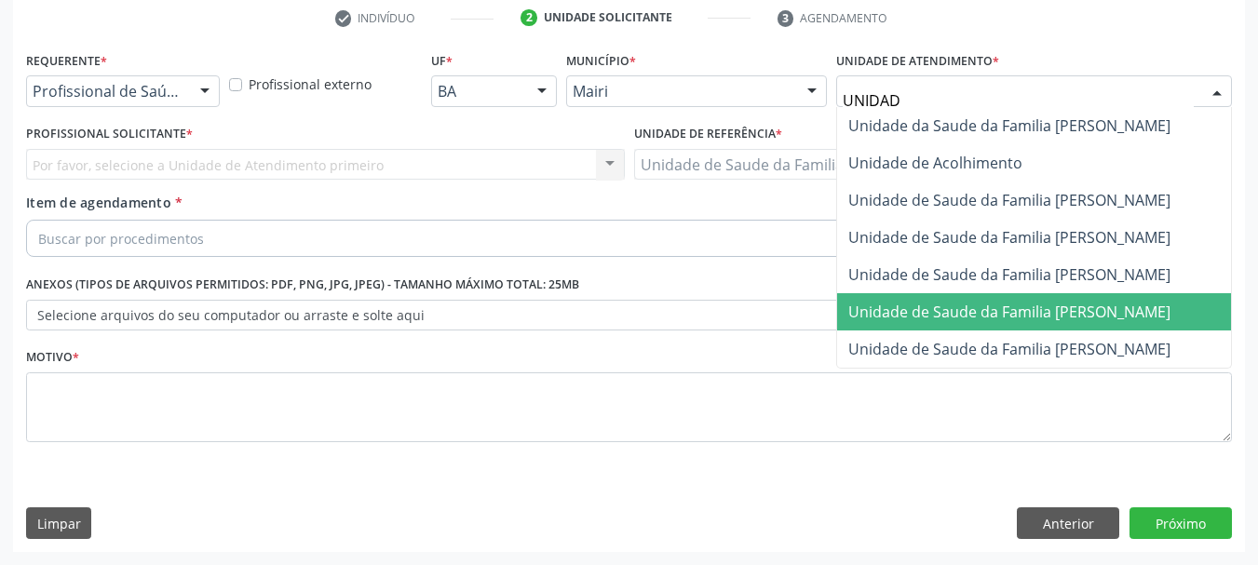
click at [1004, 308] on span "Unidade de Saude da Familia [PERSON_NAME]" at bounding box center [1009, 312] width 322 height 20
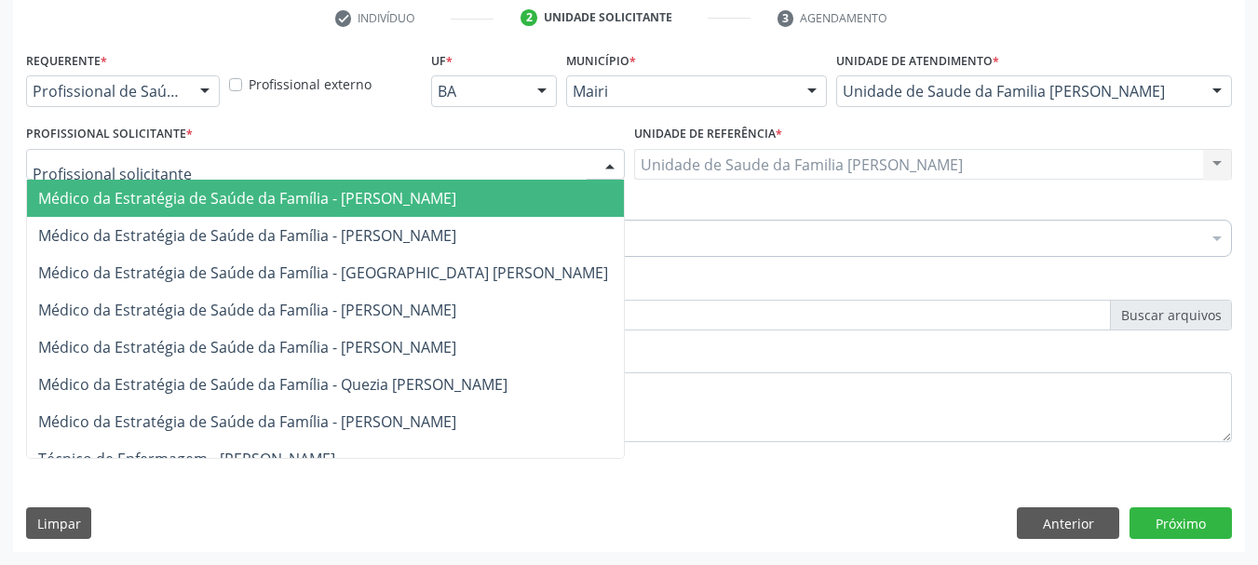
click at [316, 164] on div at bounding box center [325, 165] width 599 height 32
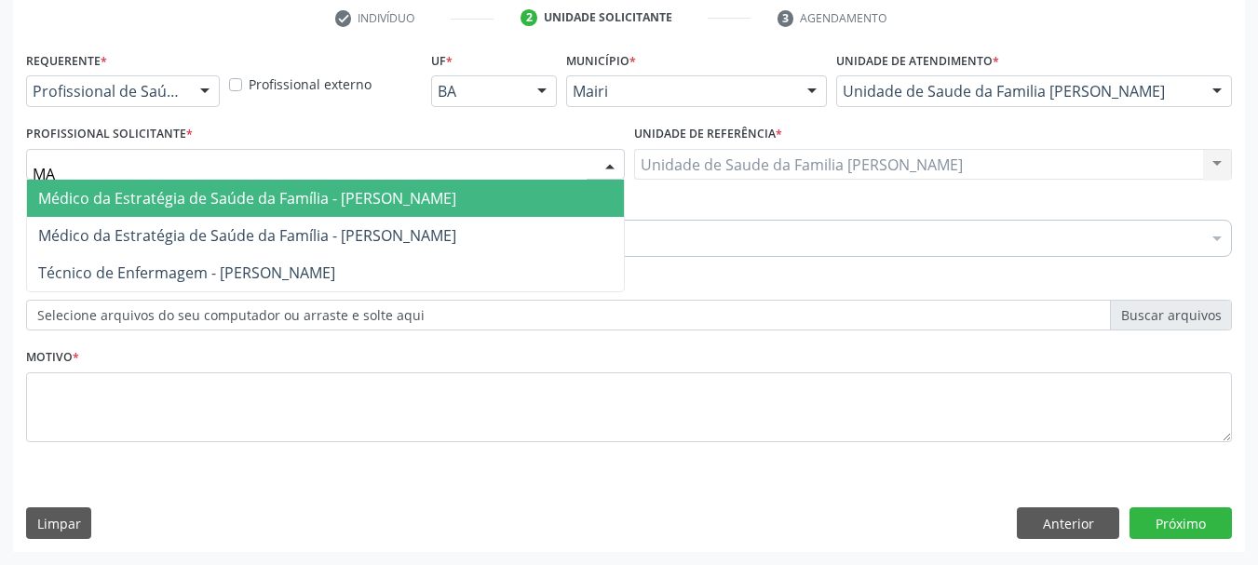
type input "M"
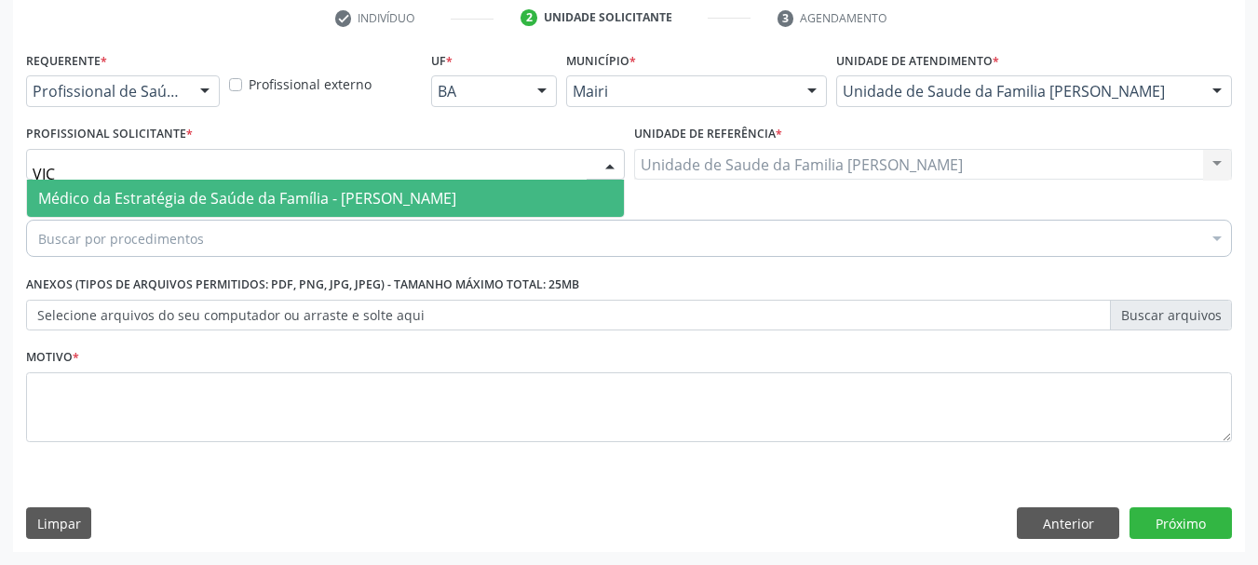
type input "VICT"
click at [311, 196] on span "Médico da Estratégia de Saúde da Família - [PERSON_NAME]" at bounding box center [247, 198] width 418 height 20
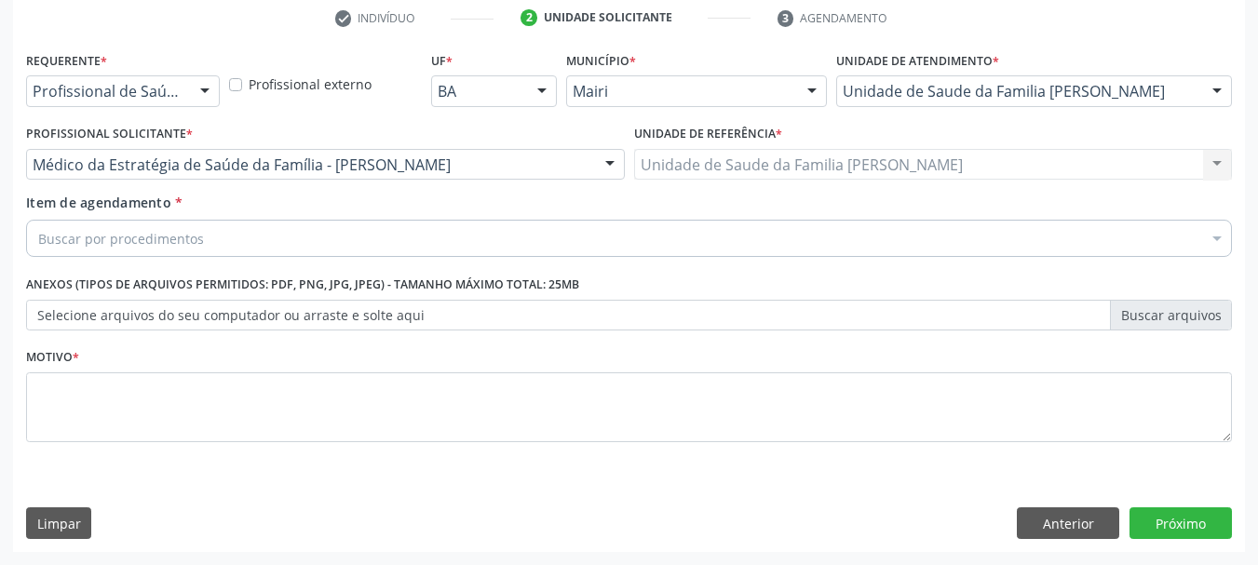
click at [293, 239] on div "Buscar por procedimentos" at bounding box center [629, 238] width 1206 height 37
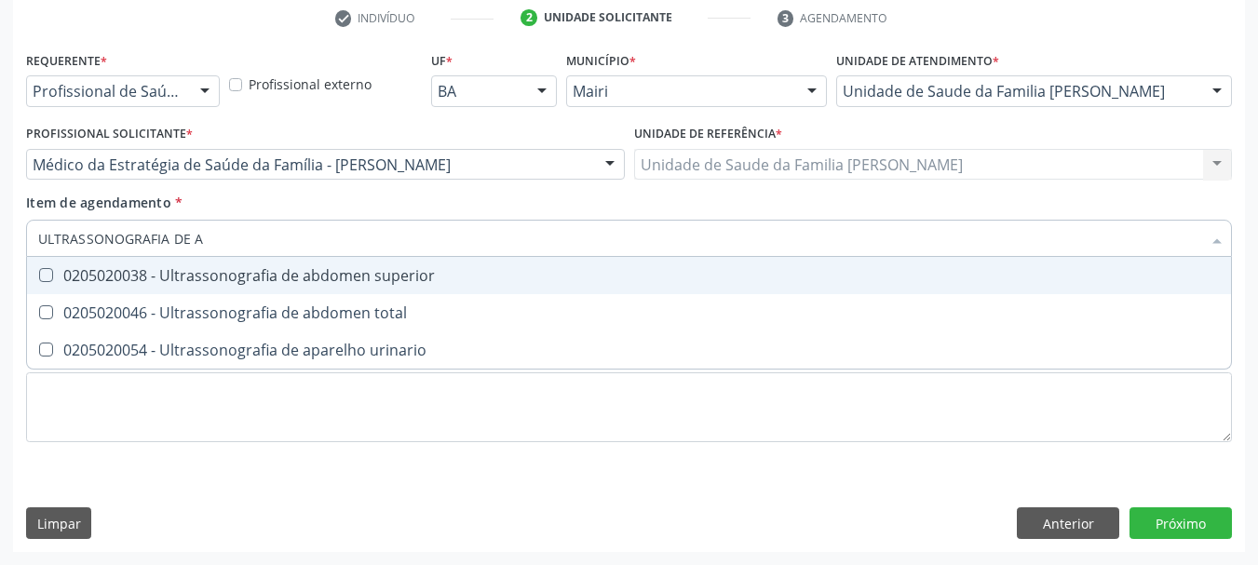
type input "ULTRASSONOGRAFIA DE AB"
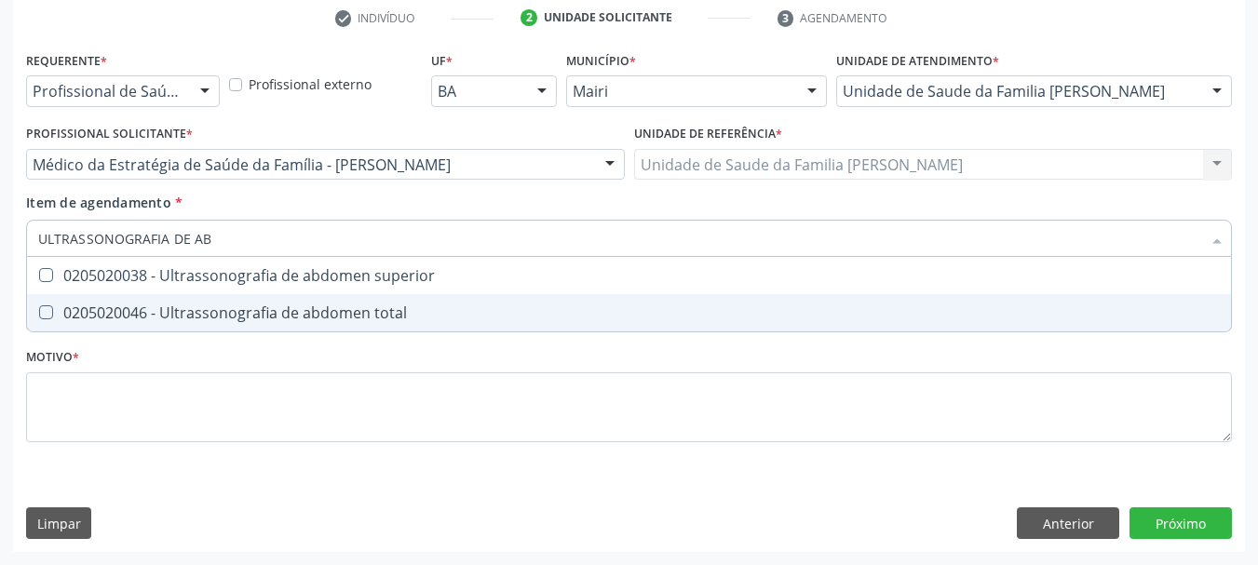
click at [313, 307] on div "0205020046 - Ultrassonografia de abdomen total" at bounding box center [629, 312] width 1182 height 15
checkbox total "true"
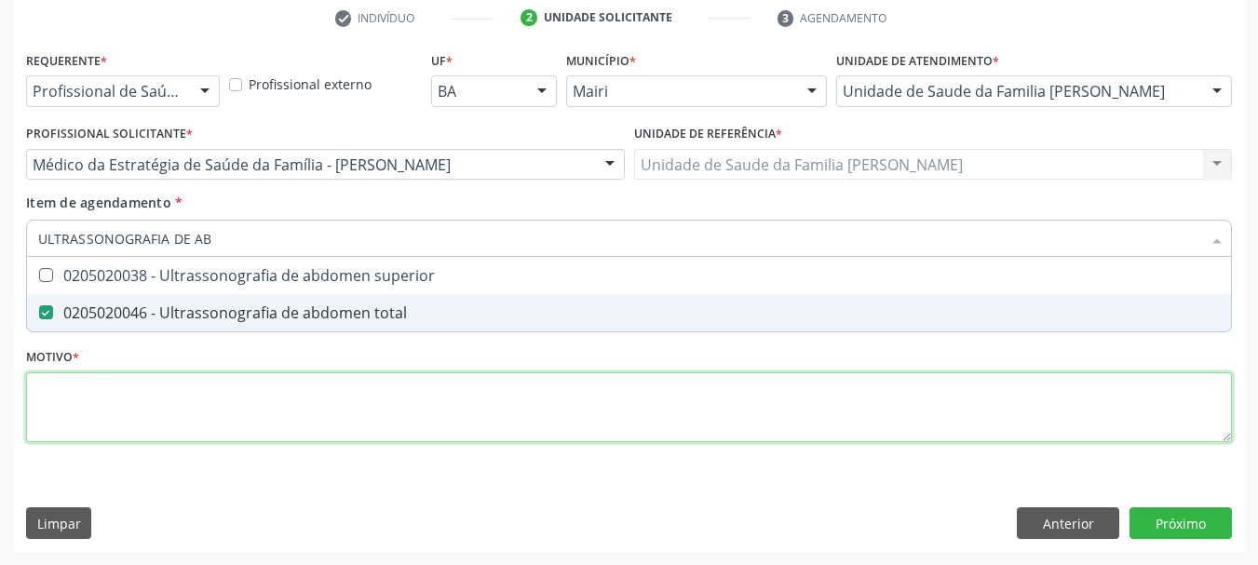
click at [309, 422] on div "Requerente * Profissional de Saúde Profissional de Saúde Paciente Nenhum result…" at bounding box center [629, 258] width 1206 height 422
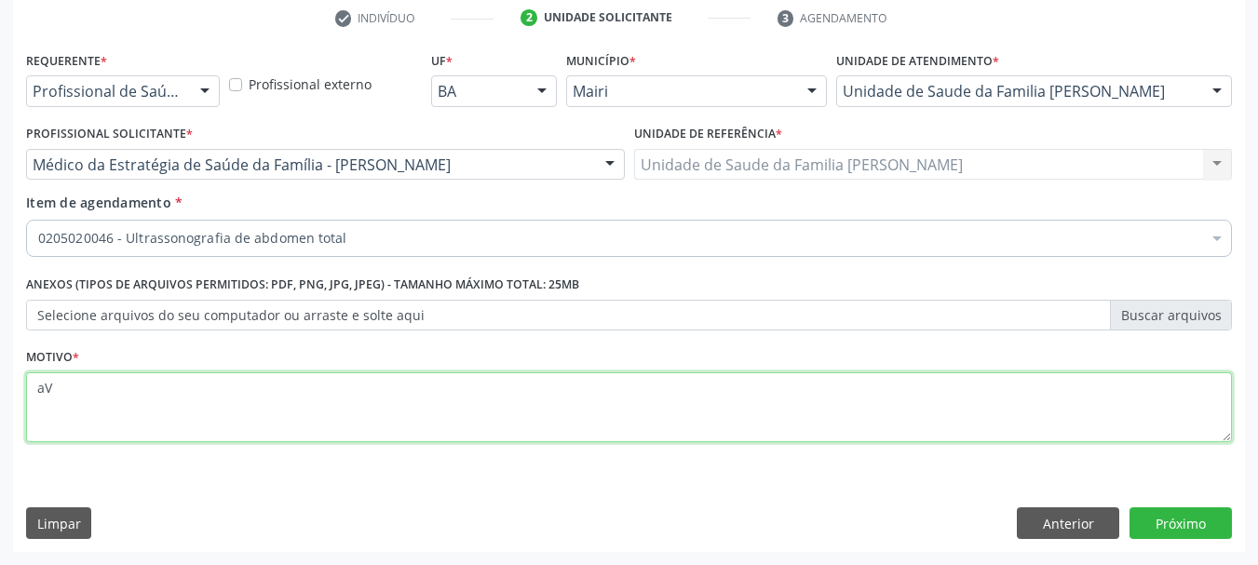
type textarea "a"
type textarea "Avaliação."
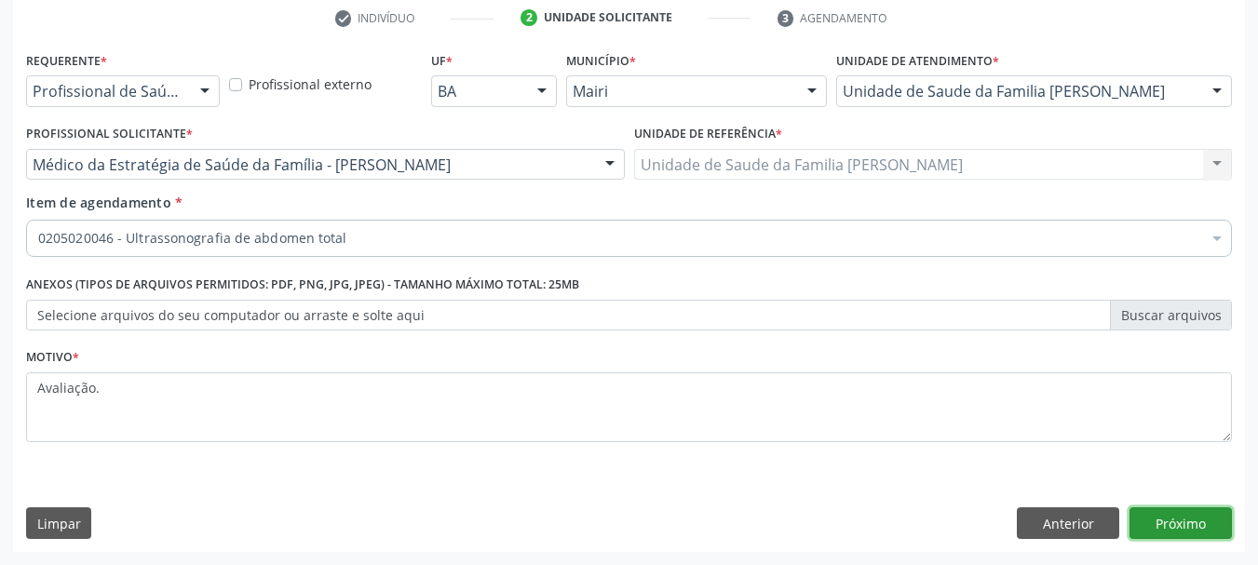
click at [1211, 517] on button "Próximo" at bounding box center [1181, 524] width 102 height 32
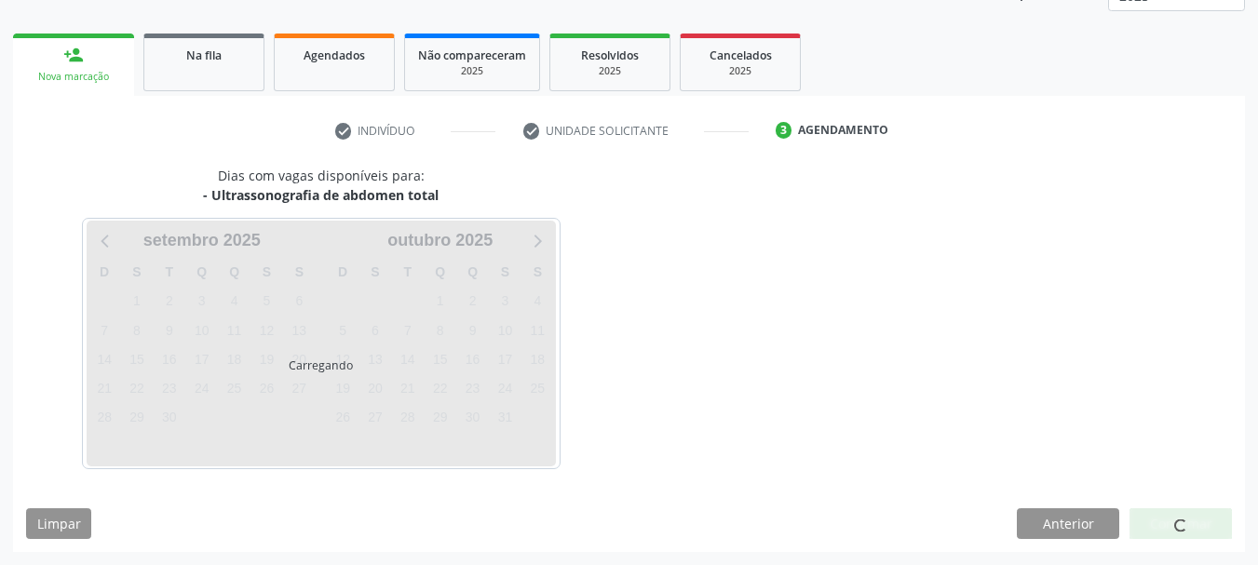
scroll to position [300, 0]
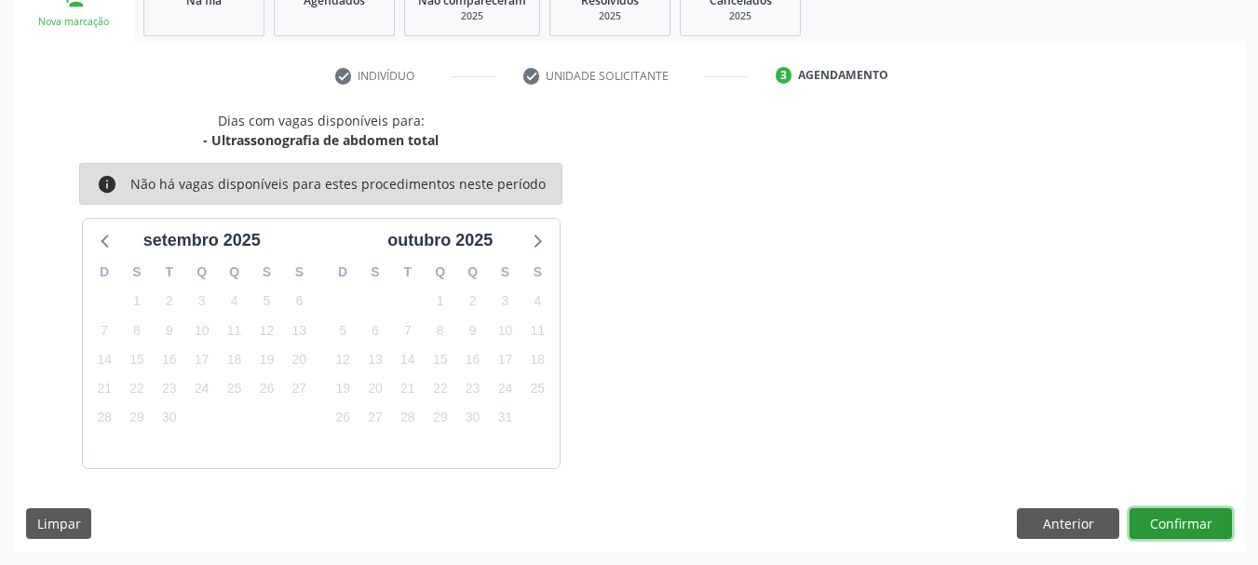
click at [1185, 512] on button "Confirmar" at bounding box center [1181, 524] width 102 height 32
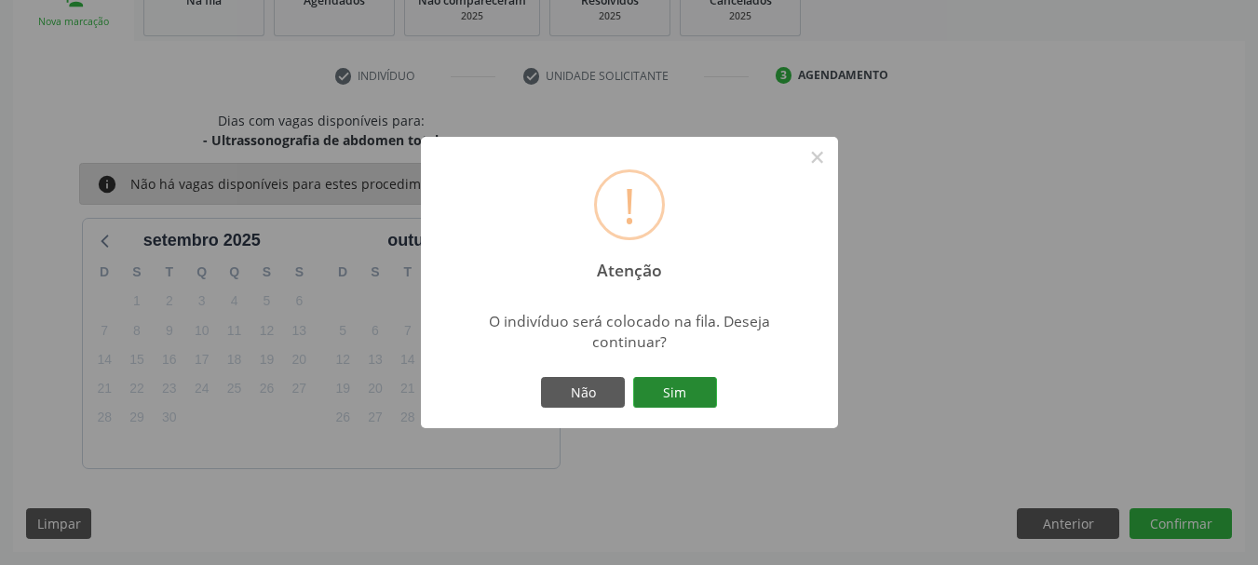
click at [671, 388] on button "Sim" at bounding box center [675, 393] width 84 height 32
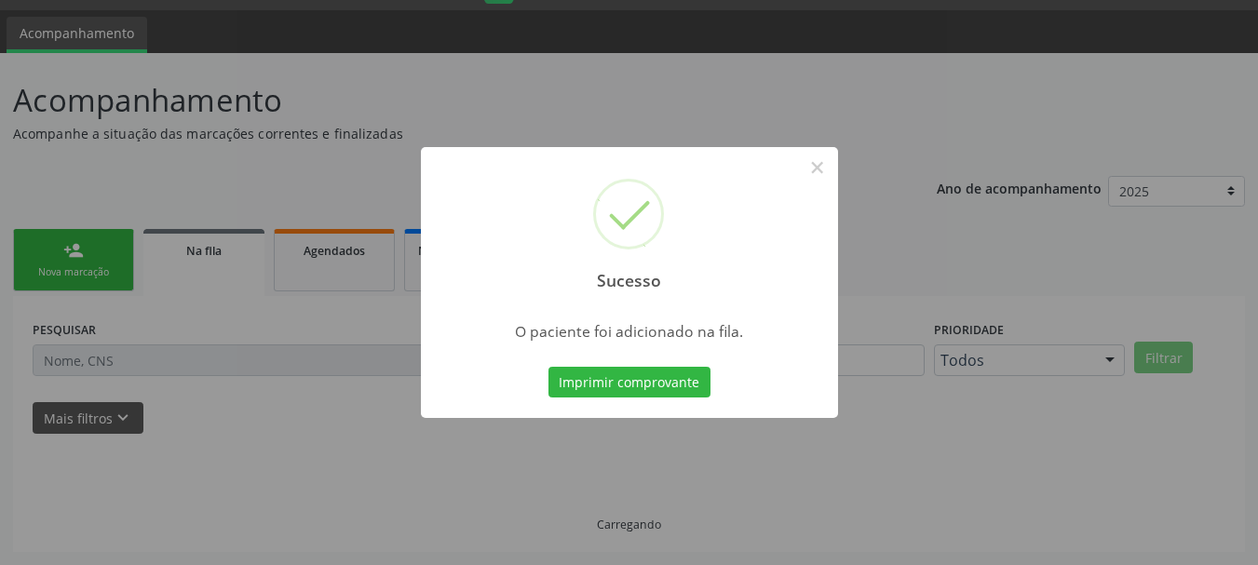
scroll to position [49, 0]
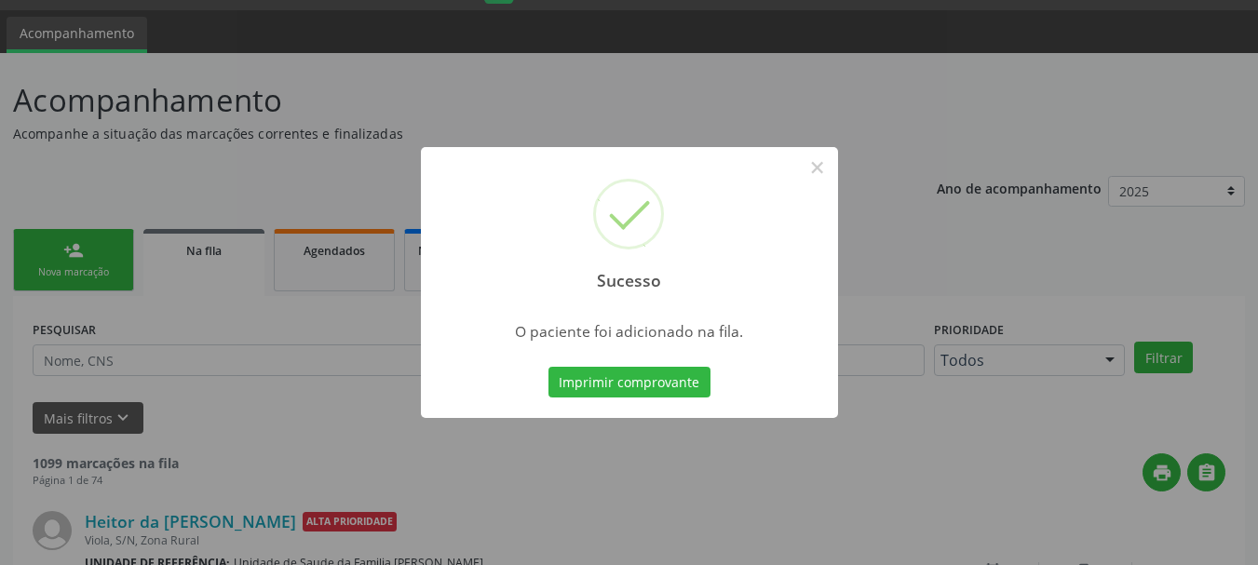
click at [671, 388] on button "Imprimir comprovante" at bounding box center [630, 383] width 162 height 32
